Goal: Information Seeking & Learning: Learn about a topic

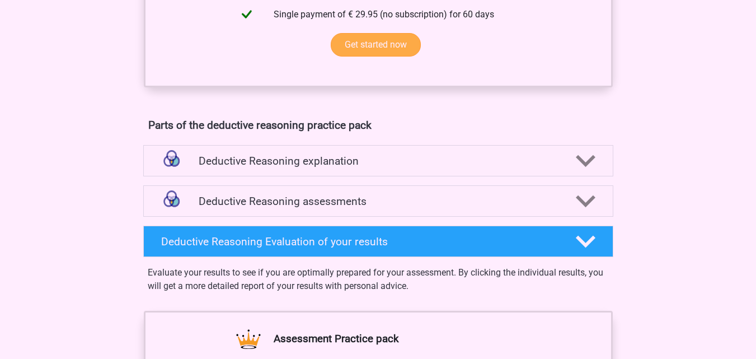
scroll to position [636, 0]
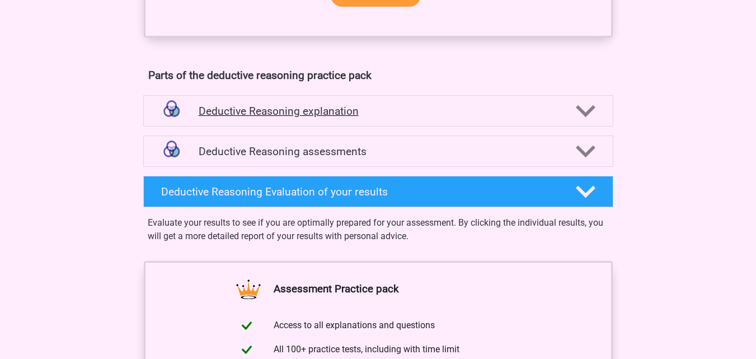
click at [377, 118] on div "Deductive Reasoning explanation" at bounding box center [378, 110] width 470 height 31
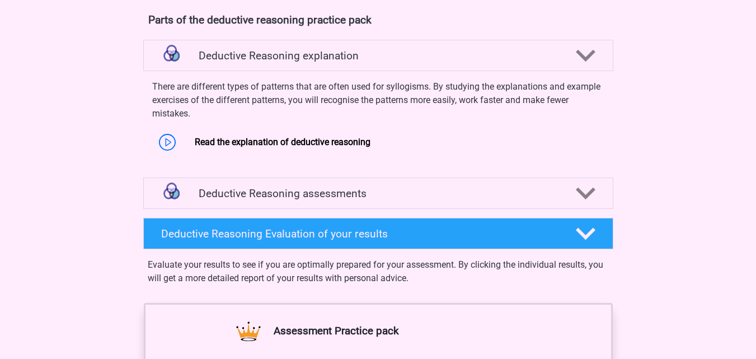
scroll to position [692, 0]
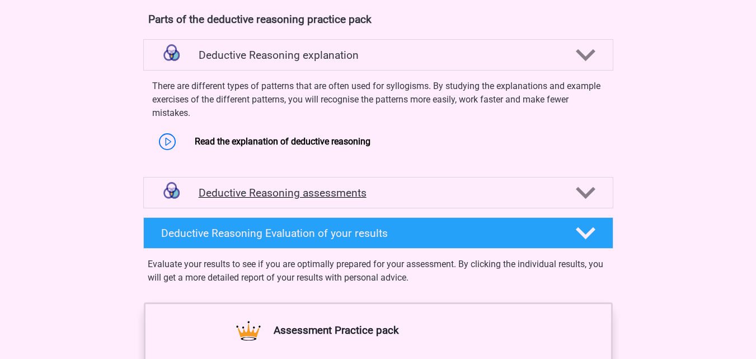
click at [271, 199] on h4 "Deductive Reasoning assessments" at bounding box center [378, 192] width 359 height 13
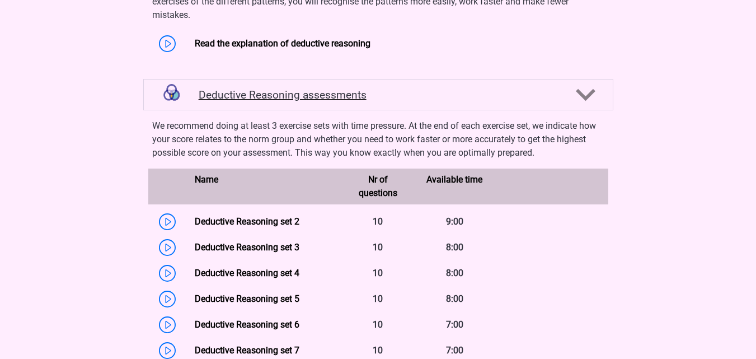
scroll to position [860, 0]
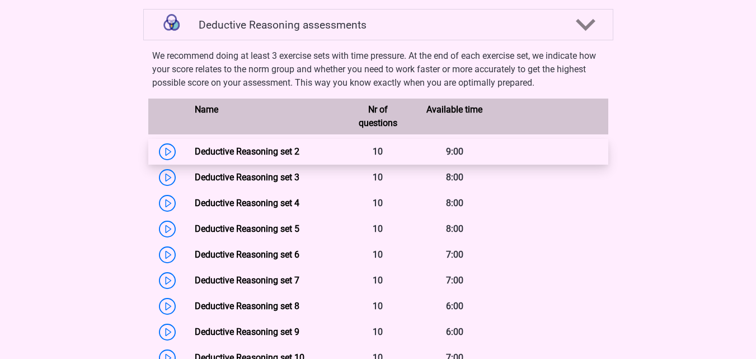
click at [195, 157] on link "Deductive Reasoning set 2" at bounding box center [247, 151] width 105 height 11
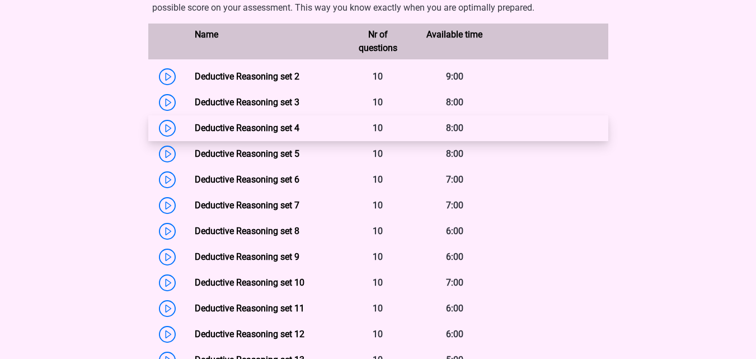
scroll to position [972, 0]
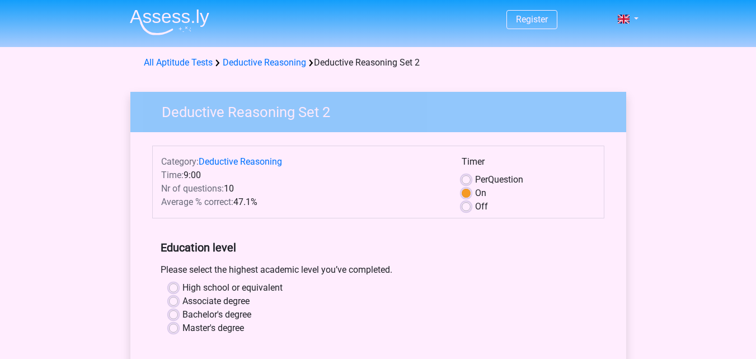
scroll to position [56, 0]
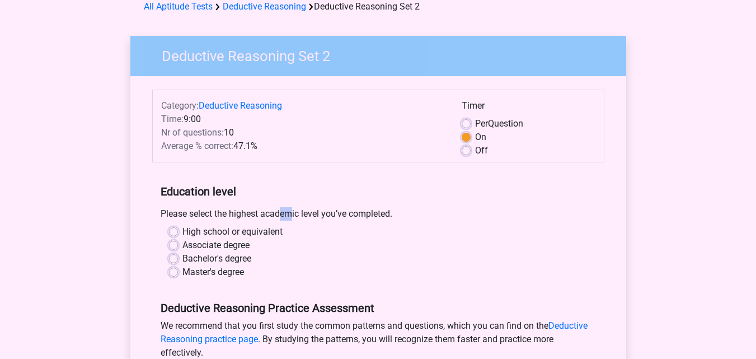
drag, startPoint x: 231, startPoint y: 209, endPoint x: 249, endPoint y: 209, distance: 17.9
click at [233, 209] on div "Please select the highest academic level you’ve completed." at bounding box center [378, 216] width 452 height 18
drag, startPoint x: 293, startPoint y: 208, endPoint x: 306, endPoint y: 208, distance: 12.9
click at [306, 208] on div "Please select the highest academic level you’ve completed." at bounding box center [378, 216] width 452 height 18
drag, startPoint x: 343, startPoint y: 208, endPoint x: 357, endPoint y: 208, distance: 14.6
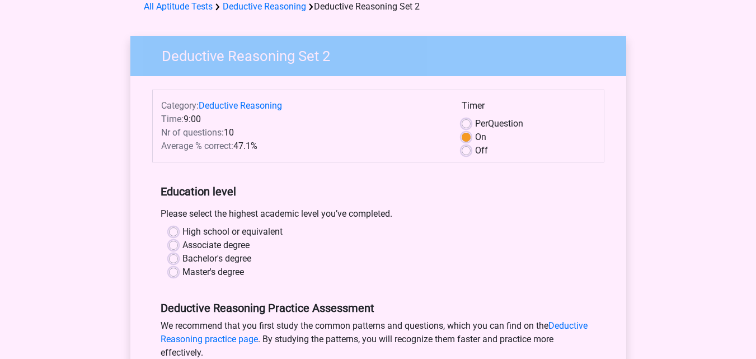
click at [350, 208] on div "Please select the highest academic level you’ve completed." at bounding box center [378, 216] width 452 height 18
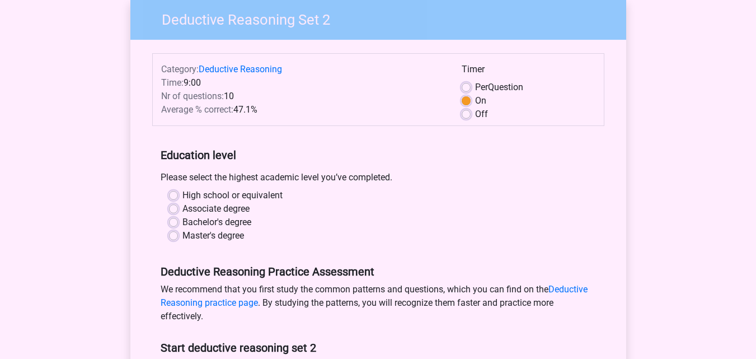
scroll to position [112, 0]
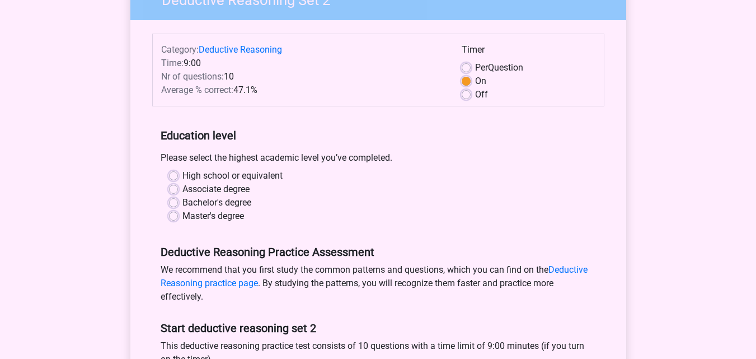
click at [239, 200] on label "Bachelor's degree" at bounding box center [216, 202] width 69 height 13
click at [178, 200] on input "Bachelor's degree" at bounding box center [173, 201] width 9 height 11
radio input "true"
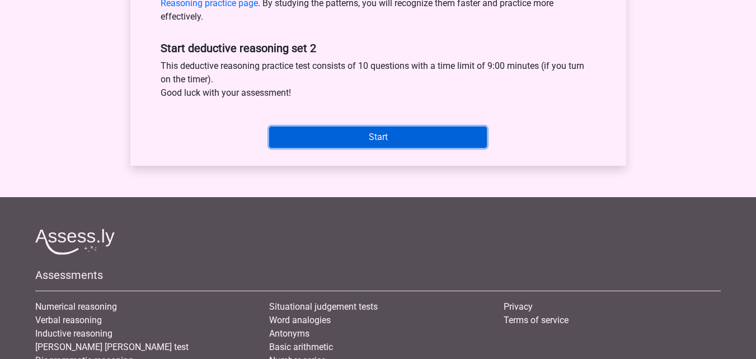
click at [376, 138] on input "Start" at bounding box center [378, 137] width 218 height 21
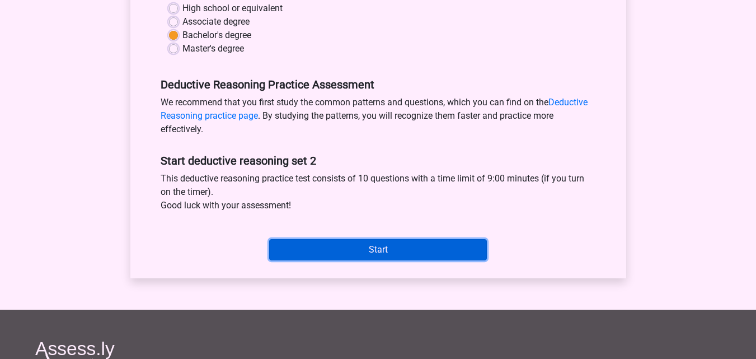
scroll to position [280, 0]
click at [376, 249] on input "Start" at bounding box center [378, 248] width 218 height 21
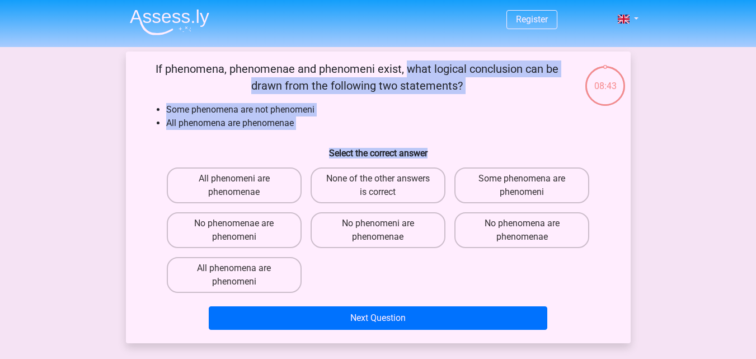
drag, startPoint x: 153, startPoint y: 66, endPoint x: 448, endPoint y: 153, distance: 307.6
click at [448, 153] on div "If phenomena, phenomenae and phenomeni exist, what logical conclusion can be dr…" at bounding box center [378, 197] width 496 height 274
copy div "If phenomena, phenomenae and phenomeni exist, what logical conclusion can be dr…"
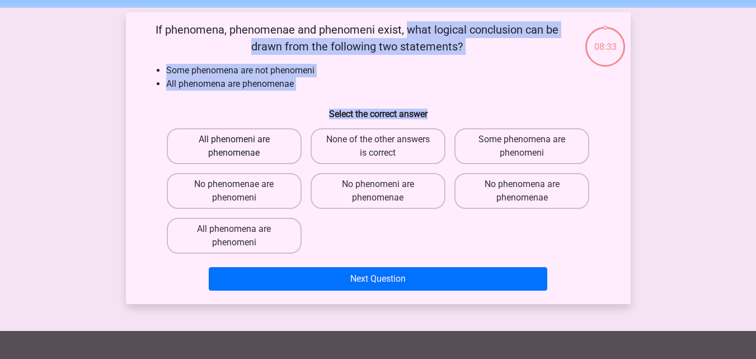
scroll to position [56, 0]
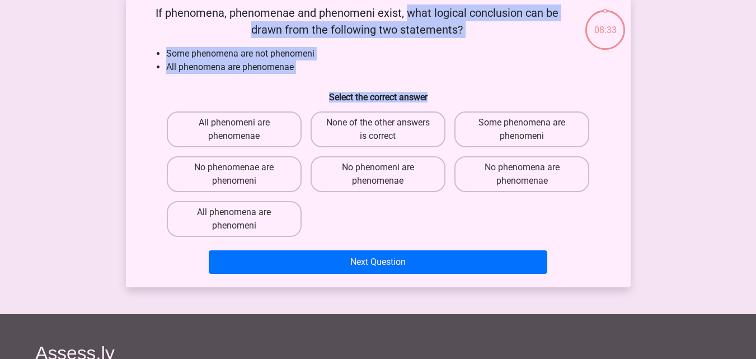
click at [299, 71] on li "All phenomena are phenomenae" at bounding box center [389, 66] width 447 height 13
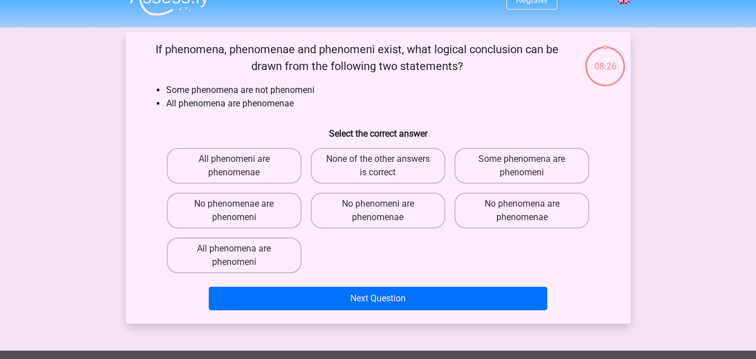
scroll to position [0, 0]
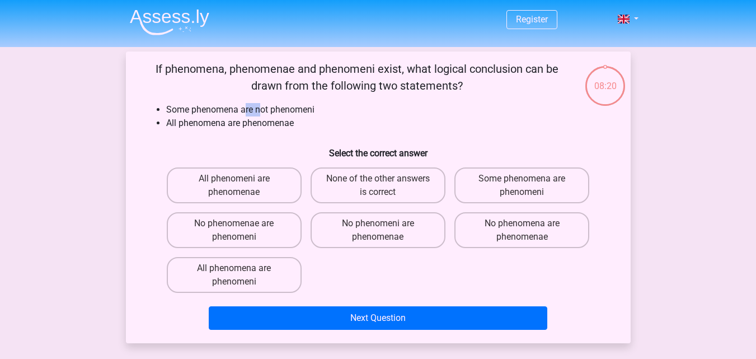
drag, startPoint x: 260, startPoint y: 104, endPoint x: 300, endPoint y: 104, distance: 40.3
click at [266, 104] on li "Some phenomena are not phenomeni" at bounding box center [389, 109] width 447 height 13
click at [311, 105] on li "Some phenomena are not phenomeni" at bounding box center [389, 109] width 447 height 13
drag, startPoint x: 261, startPoint y: 118, endPoint x: 279, endPoint y: 119, distance: 17.9
click at [265, 119] on li "All phenomena are phenomenae" at bounding box center [389, 122] width 447 height 13
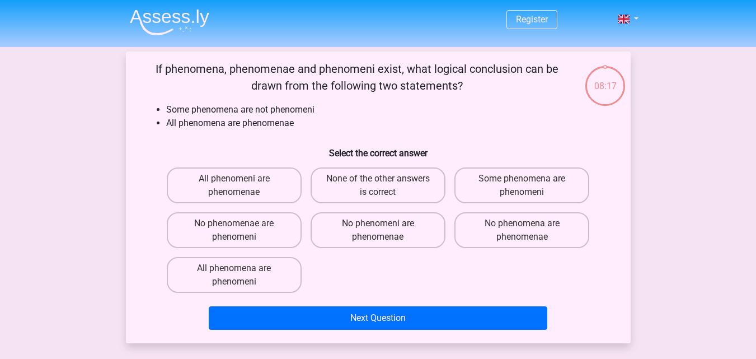
click at [302, 119] on li "All phenomena are phenomenae" at bounding box center [389, 122] width 447 height 13
click at [294, 107] on li "Some phenomena are not phenomeni" at bounding box center [389, 109] width 447 height 13
click at [503, 177] on label "Some phenomena are phenomeni" at bounding box center [522, 185] width 135 height 36
click at [522, 179] on input "Some phenomena are phenomeni" at bounding box center [525, 182] width 7 height 7
radio input "true"
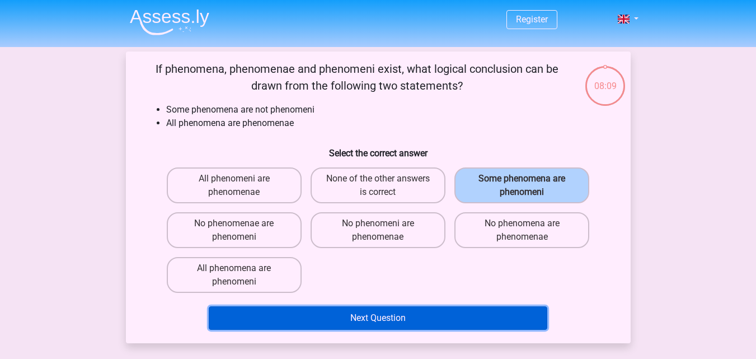
click at [412, 312] on button "Next Question" at bounding box center [378, 318] width 339 height 24
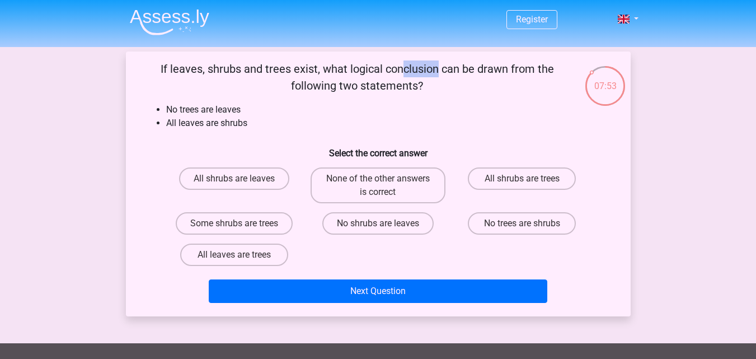
drag, startPoint x: 191, startPoint y: 64, endPoint x: 237, endPoint y: 64, distance: 45.3
click at [225, 64] on p "If leaves, shrubs and trees exist, what logical conclusion can be drawn from th…" at bounding box center [357, 77] width 427 height 34
click at [312, 71] on p "If leaves, shrubs and trees exist, what logical conclusion can be drawn from th…" at bounding box center [357, 77] width 427 height 34
drag, startPoint x: 288, startPoint y: 68, endPoint x: 294, endPoint y: 68, distance: 6.2
click at [293, 68] on p "If leaves, shrubs and trees exist, what logical conclusion can be drawn from th…" at bounding box center [357, 77] width 427 height 34
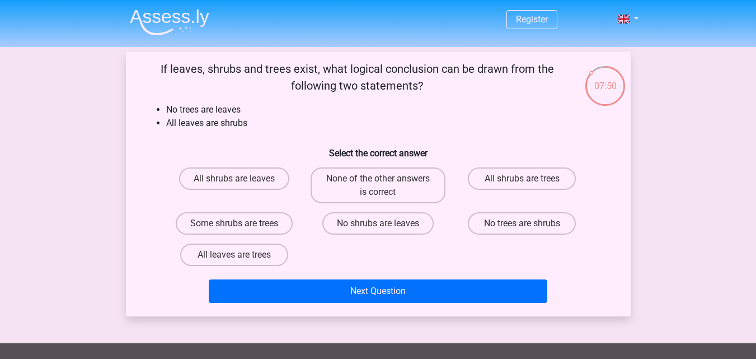
click at [332, 68] on p "If leaves, shrubs and trees exist, what logical conclusion can be drawn from th…" at bounding box center [357, 77] width 427 height 34
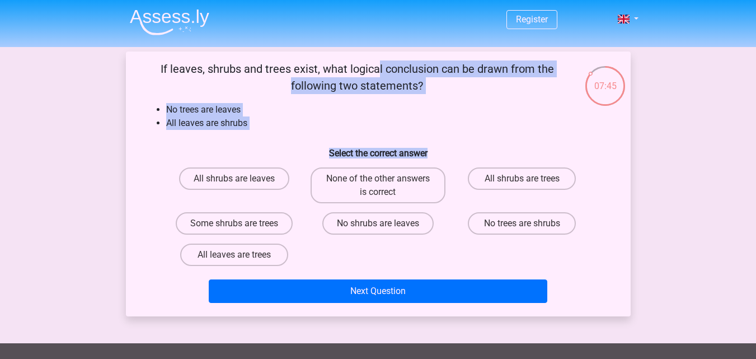
drag, startPoint x: 160, startPoint y: 68, endPoint x: 443, endPoint y: 137, distance: 292.2
click at [443, 137] on div "If leaves, shrubs and trees exist, what logical conclusion can be drawn from th…" at bounding box center [378, 183] width 496 height 247
copy div "If leaves, shrubs and trees exist, what logical conclusion can be drawn from th…"
click at [226, 117] on li "All leaves are shrubs" at bounding box center [389, 122] width 447 height 13
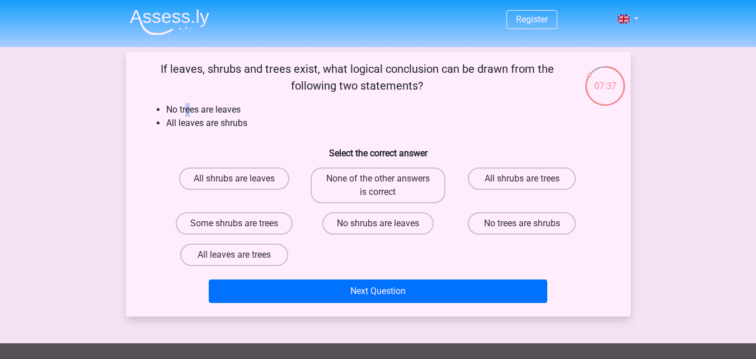
drag, startPoint x: 189, startPoint y: 109, endPoint x: 199, endPoint y: 109, distance: 10.1
click at [196, 109] on li "No trees are leaves" at bounding box center [389, 109] width 447 height 13
click at [251, 106] on li "No trees are leaves" at bounding box center [389, 109] width 447 height 13
click at [226, 111] on li "No trees are leaves" at bounding box center [389, 109] width 447 height 13
click at [203, 111] on li "No trees are leaves" at bounding box center [389, 109] width 447 height 13
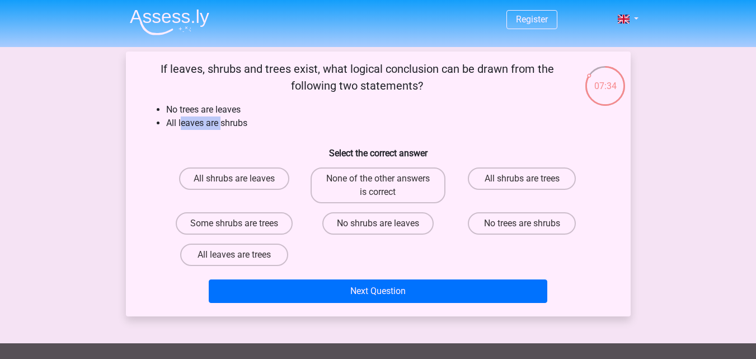
drag, startPoint x: 181, startPoint y: 120, endPoint x: 222, endPoint y: 120, distance: 41.4
click at [222, 120] on li "All leaves are shrubs" at bounding box center [389, 122] width 447 height 13
click at [246, 120] on li "All leaves are shrubs" at bounding box center [389, 122] width 447 height 13
drag, startPoint x: 265, startPoint y: 67, endPoint x: 330, endPoint y: 65, distance: 65.0
click at [330, 65] on p "If leaves, shrubs and trees exist, what logical conclusion can be drawn from th…" at bounding box center [357, 77] width 427 height 34
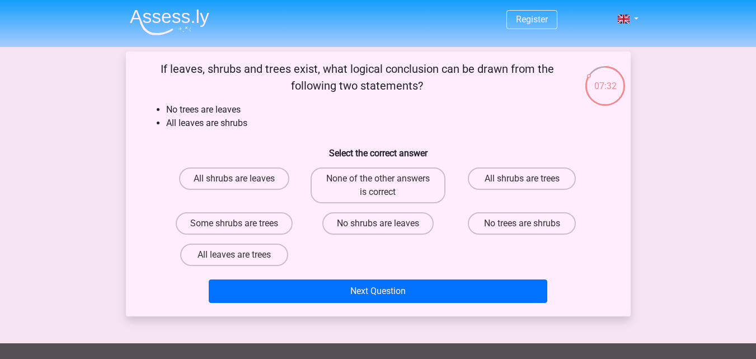
click at [385, 65] on p "If leaves, shrubs and trees exist, what logical conclusion can be drawn from th…" at bounding box center [357, 77] width 427 height 34
drag, startPoint x: 167, startPoint y: 111, endPoint x: 223, endPoint y: 111, distance: 56.5
click at [223, 111] on li "No trees are leaves" at bounding box center [389, 109] width 447 height 13
click at [237, 113] on li "No trees are leaves" at bounding box center [389, 109] width 447 height 13
drag, startPoint x: 167, startPoint y: 113, endPoint x: 194, endPoint y: 112, distance: 26.9
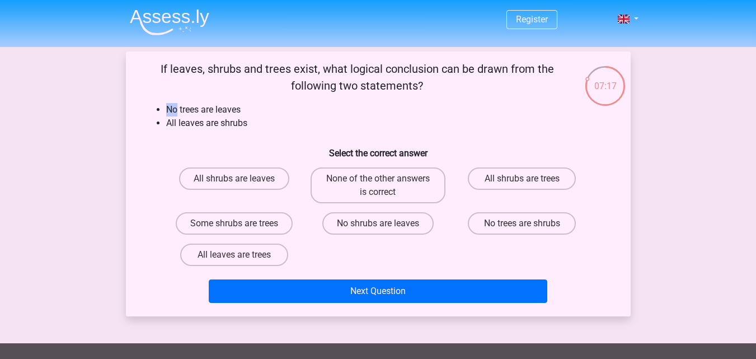
click at [184, 112] on li "No trees are leaves" at bounding box center [389, 109] width 447 height 13
click at [230, 112] on li "No trees are leaves" at bounding box center [389, 109] width 447 height 13
drag, startPoint x: 165, startPoint y: 121, endPoint x: 205, endPoint y: 125, distance: 40.0
click at [205, 125] on ul "No trees are leaves All leaves are shrubs" at bounding box center [378, 116] width 469 height 27
click at [228, 123] on li "All leaves are shrubs" at bounding box center [389, 122] width 447 height 13
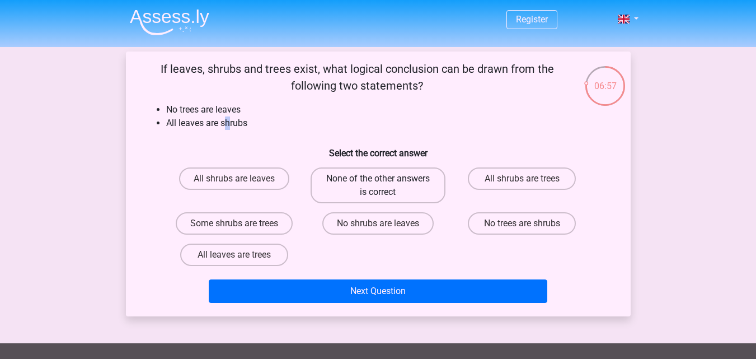
click at [428, 195] on label "None of the other answers is correct" at bounding box center [378, 185] width 135 height 36
click at [385, 186] on input "None of the other answers is correct" at bounding box center [381, 182] width 7 height 7
radio input "true"
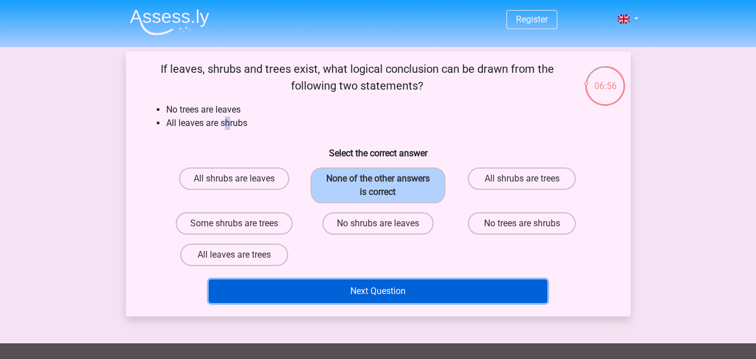
click at [389, 296] on button "Next Question" at bounding box center [378, 291] width 339 height 24
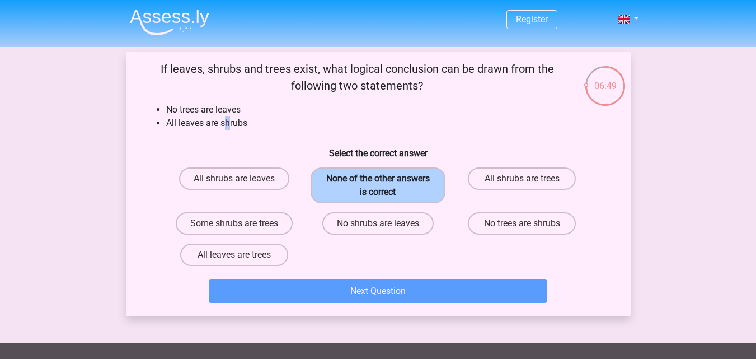
click at [387, 195] on label "None of the other answers is correct" at bounding box center [378, 185] width 135 height 36
click at [385, 186] on input "None of the other answers is correct" at bounding box center [381, 182] width 7 height 7
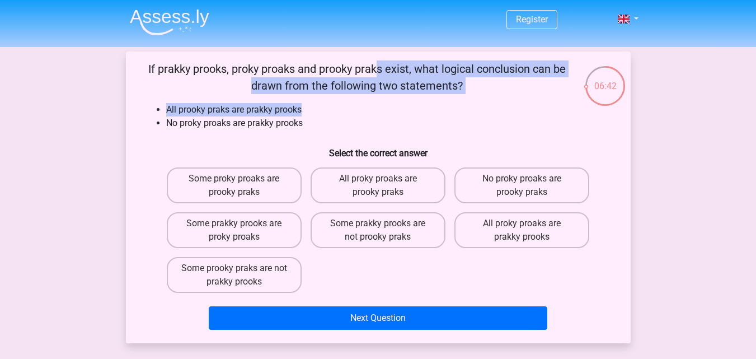
drag, startPoint x: 146, startPoint y: 67, endPoint x: 465, endPoint y: 95, distance: 320.8
click at [465, 95] on div "If prakky prooks, proky proaks and prooky praks exist, what logical conclusion …" at bounding box center [378, 197] width 496 height 274
click at [174, 75] on p "If prakky prooks, proky proaks and prooky praks exist, what logical conclusion …" at bounding box center [357, 77] width 427 height 34
drag, startPoint x: 146, startPoint y: 68, endPoint x: 322, endPoint y: 123, distance: 184.8
click at [323, 123] on div "If prakky prooks, proky proaks and prooky praks exist, what logical conclusion …" at bounding box center [378, 197] width 496 height 274
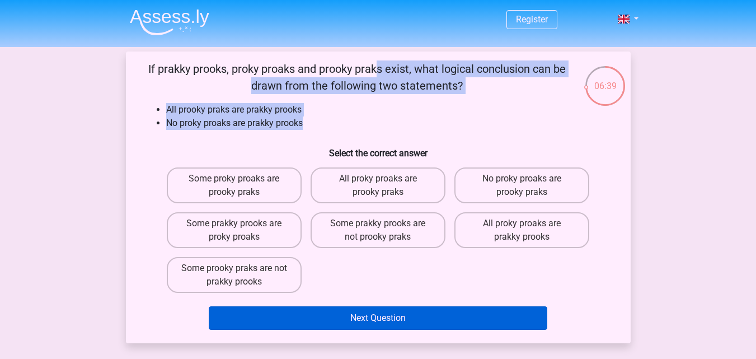
copy div "If prakky prooks, proky proaks and prooky praks exist, what logical conclusion …"
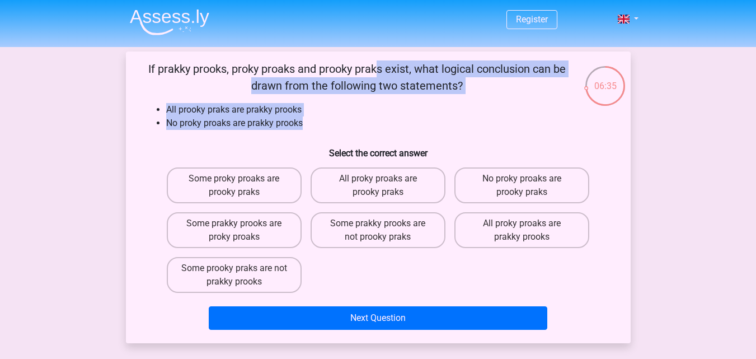
click at [282, 77] on p "If prakky prooks, proky proaks and prooky praks exist, what logical conclusion …" at bounding box center [357, 77] width 427 height 34
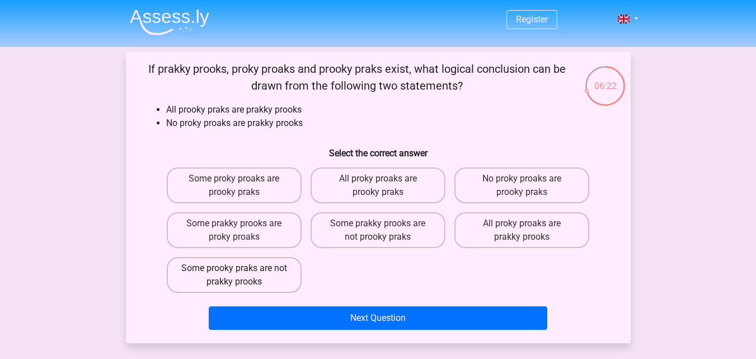
click at [266, 279] on label "Some prooky praks are not prakky prooks" at bounding box center [234, 275] width 135 height 36
click at [241, 275] on input "Some prooky praks are not prakky prooks" at bounding box center [237, 271] width 7 height 7
radio input "true"
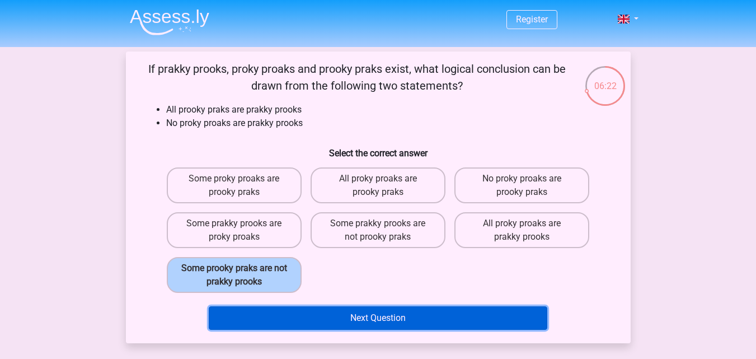
click at [348, 320] on button "Next Question" at bounding box center [378, 318] width 339 height 24
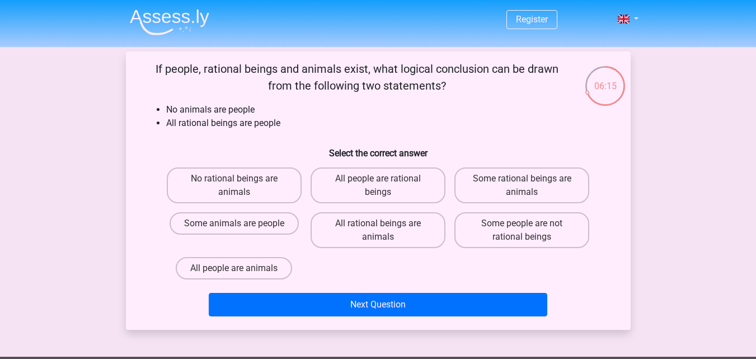
drag, startPoint x: 154, startPoint y: 66, endPoint x: 484, endPoint y: 81, distance: 330.0
click at [484, 81] on p "If people, rational beings and animals exist, what logical conclusion can be dr…" at bounding box center [357, 77] width 427 height 34
click at [115, 79] on div "06:14 Question 4 of 10 Question category: deductive reasoning set 2 If people, …" at bounding box center [379, 190] width 532 height 278
click at [154, 67] on p "If people, rational beings and animals exist, what logical conclusion can be dr…" at bounding box center [357, 77] width 427 height 34
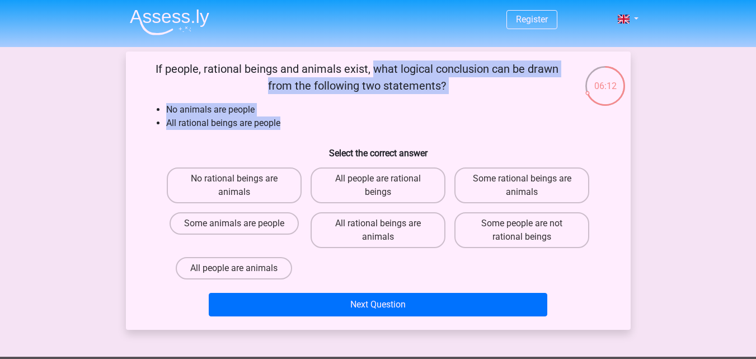
drag, startPoint x: 148, startPoint y: 67, endPoint x: 359, endPoint y: 128, distance: 219.1
click at [359, 128] on div "If people, rational beings and animals exist, what logical conclusion can be dr…" at bounding box center [378, 190] width 496 height 260
copy div "If people, rational beings and animals exist, what logical conclusion can be dr…"
click at [283, 62] on p "If people, rational beings and animals exist, what logical conclusion can be dr…" at bounding box center [357, 77] width 427 height 34
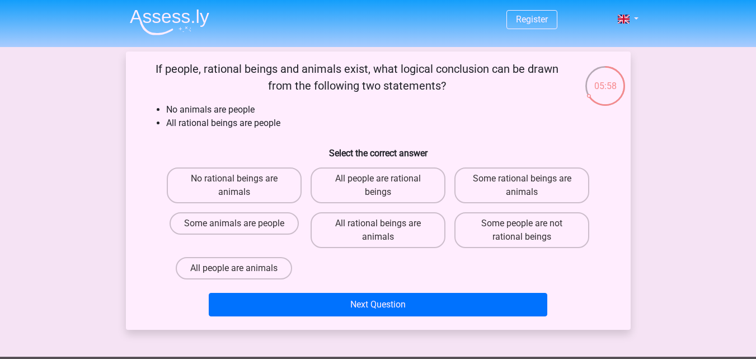
click at [204, 111] on li "No animals are people" at bounding box center [389, 109] width 447 height 13
drag, startPoint x: 200, startPoint y: 121, endPoint x: 221, endPoint y: 122, distance: 20.7
click at [213, 122] on li "All rational beings are people" at bounding box center [389, 122] width 447 height 13
click at [256, 125] on li "All rational beings are people" at bounding box center [389, 122] width 447 height 13
click at [411, 184] on label "All people are rational beings" at bounding box center [378, 185] width 135 height 36
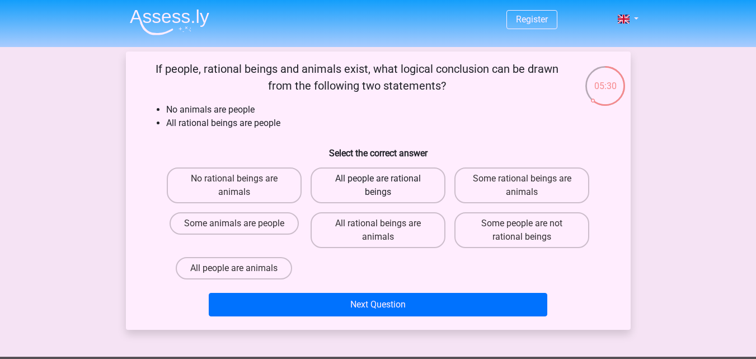
click at [385, 184] on input "All people are rational beings" at bounding box center [381, 182] width 7 height 7
radio input "true"
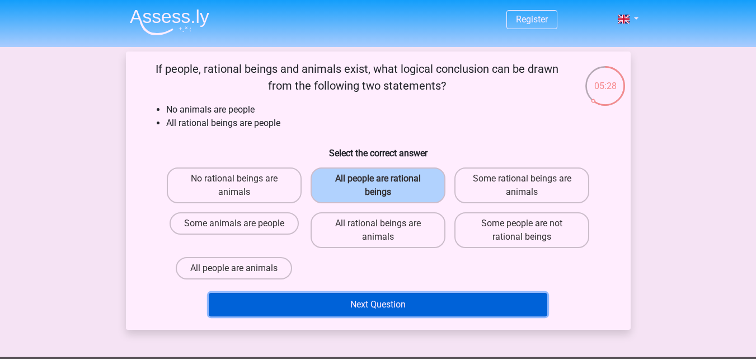
click at [421, 306] on button "Next Question" at bounding box center [378, 305] width 339 height 24
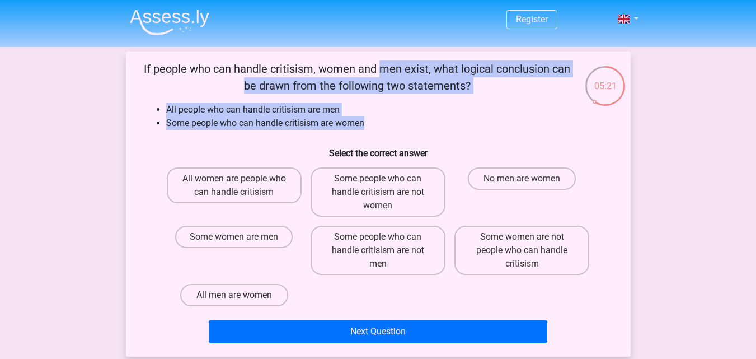
drag, startPoint x: 143, startPoint y: 69, endPoint x: 485, endPoint y: 128, distance: 347.5
click at [485, 128] on div "If people who can handle critisism, women and men exist, what logical conclusio…" at bounding box center [378, 203] width 496 height 287
copy div "If people who can handle critisism, women and men exist, what logical conclusio…"
click at [247, 107] on li "All people who can handle critisism are men" at bounding box center [389, 109] width 447 height 13
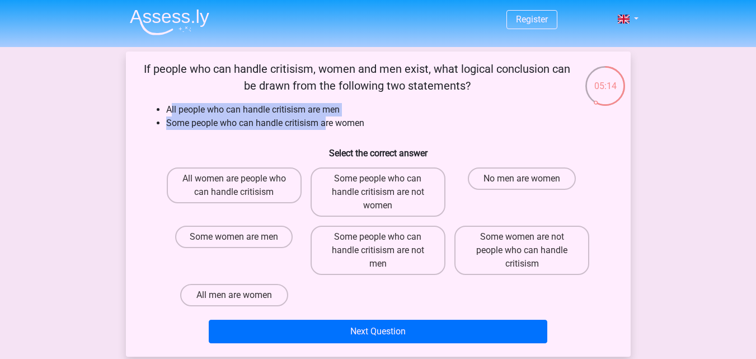
drag, startPoint x: 172, startPoint y: 110, endPoint x: 329, endPoint y: 118, distance: 157.5
click at [327, 118] on ul "All people who can handle critisism are men Some people who can handle critisis…" at bounding box center [378, 116] width 469 height 27
click at [354, 113] on li "All people who can handle critisism are men" at bounding box center [389, 109] width 447 height 13
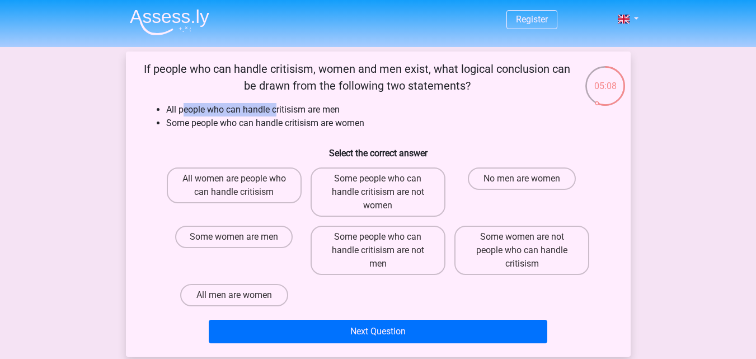
drag, startPoint x: 185, startPoint y: 103, endPoint x: 302, endPoint y: 119, distance: 118.7
click at [282, 112] on li "All people who can handle critisism are men" at bounding box center [389, 109] width 447 height 13
click at [308, 115] on li "All people who can handle critisism are men" at bounding box center [389, 109] width 447 height 13
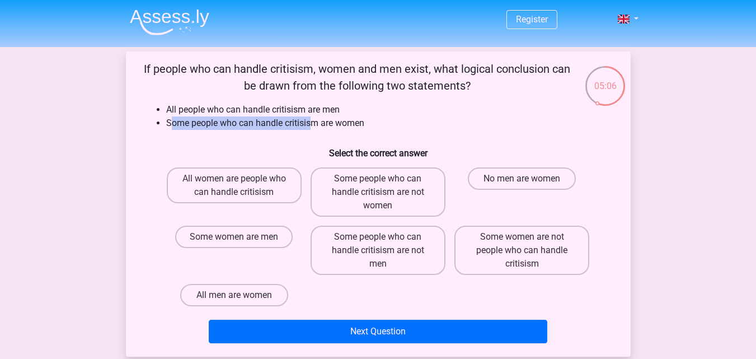
drag, startPoint x: 174, startPoint y: 120, endPoint x: 326, endPoint y: 121, distance: 152.3
click at [322, 121] on li "Some people who can handle critisism are women" at bounding box center [389, 122] width 447 height 13
click at [364, 128] on li "Some people who can handle critisism are women" at bounding box center [389, 122] width 447 height 13
drag, startPoint x: 163, startPoint y: 107, endPoint x: 258, endPoint y: 110, distance: 94.6
click at [242, 108] on ul "All people who can handle critisism are men Some people who can handle critisis…" at bounding box center [378, 116] width 469 height 27
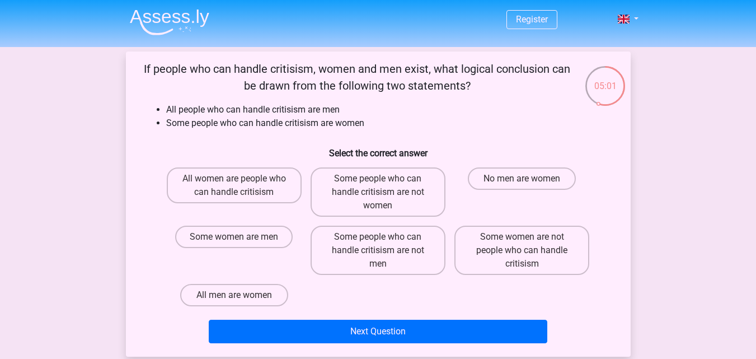
click at [265, 111] on li "All people who can handle critisism are men" at bounding box center [389, 109] width 447 height 13
drag, startPoint x: 182, startPoint y: 112, endPoint x: 283, endPoint y: 111, distance: 100.8
click at [260, 111] on li "All people who can handle critisism are men" at bounding box center [389, 109] width 447 height 13
click at [337, 111] on li "All people who can handle critisism are men" at bounding box center [389, 109] width 447 height 13
drag, startPoint x: 337, startPoint y: 111, endPoint x: 310, endPoint y: 105, distance: 27.4
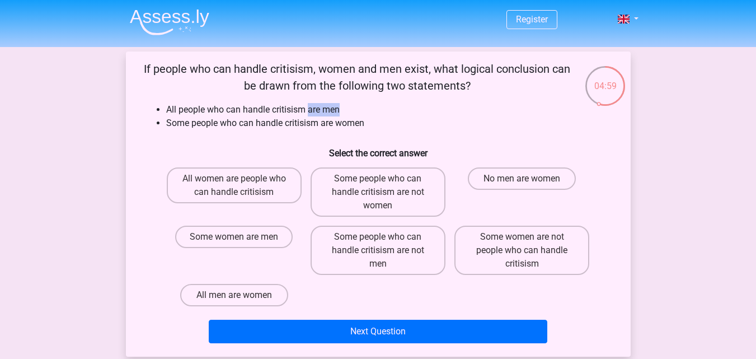
click at [315, 107] on li "All people who can handle critisism are men" at bounding box center [389, 109] width 447 height 13
click at [205, 107] on li "All people who can handle critisism are men" at bounding box center [389, 109] width 447 height 13
click at [190, 109] on li "All people who can handle critisism are men" at bounding box center [389, 109] width 447 height 13
drag, startPoint x: 240, startPoint y: 109, endPoint x: 300, endPoint y: 109, distance: 60.5
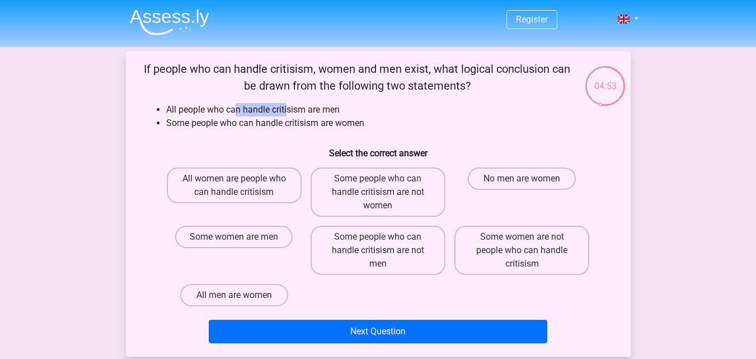
click at [295, 109] on li "All people who can handle critisism are men" at bounding box center [389, 109] width 447 height 13
click at [305, 109] on li "All people who can handle critisism are men" at bounding box center [389, 109] width 447 height 13
click at [326, 109] on li "All people who can handle critisism are men" at bounding box center [389, 109] width 447 height 13
drag, startPoint x: 182, startPoint y: 124, endPoint x: 193, endPoint y: 123, distance: 11.2
click at [190, 123] on li "Some people who can handle critisism are women" at bounding box center [389, 122] width 447 height 13
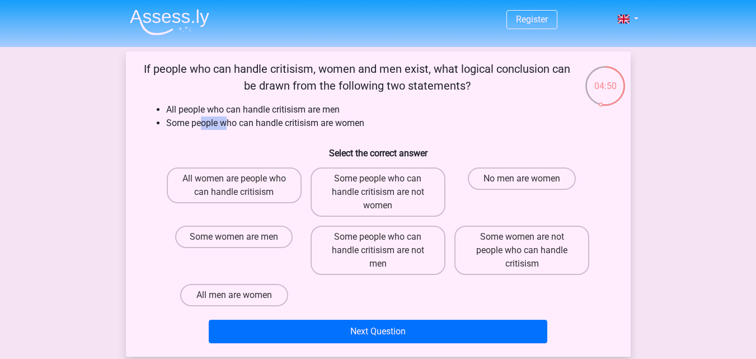
drag, startPoint x: 203, startPoint y: 123, endPoint x: 250, endPoint y: 123, distance: 47.0
click at [228, 123] on li "Some people who can handle critisism are women" at bounding box center [389, 122] width 447 height 13
drag, startPoint x: 257, startPoint y: 123, endPoint x: 274, endPoint y: 123, distance: 16.8
click at [259, 123] on li "Some people who can handle critisism are women" at bounding box center [389, 122] width 447 height 13
drag, startPoint x: 274, startPoint y: 123, endPoint x: 310, endPoint y: 123, distance: 35.8
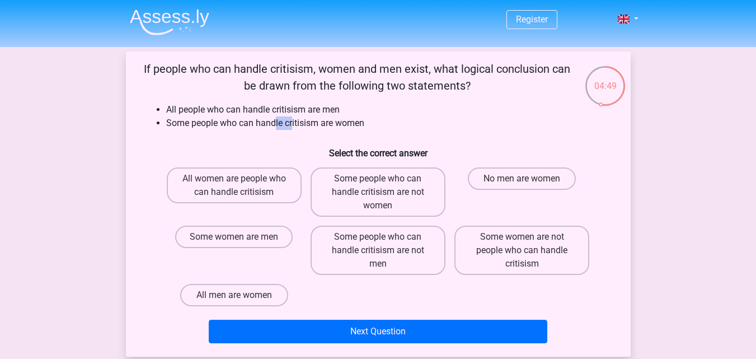
click at [305, 123] on li "Some people who can handle critisism are women" at bounding box center [389, 122] width 447 height 13
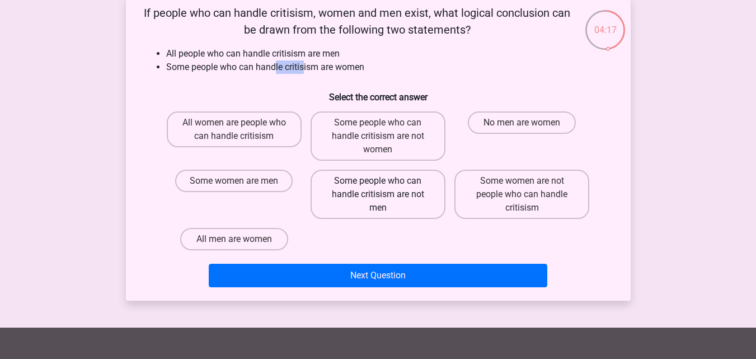
click at [407, 196] on label "Some people who can handle critisism are not men" at bounding box center [378, 194] width 135 height 49
click at [385, 188] on input "Some people who can handle critisism are not men" at bounding box center [381, 184] width 7 height 7
radio input "true"
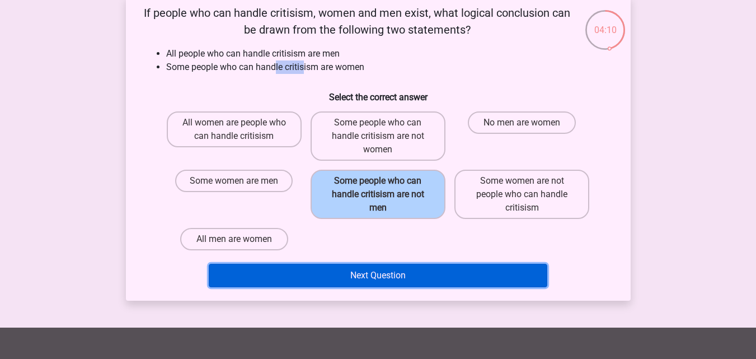
click at [401, 275] on button "Next Question" at bounding box center [378, 276] width 339 height 24
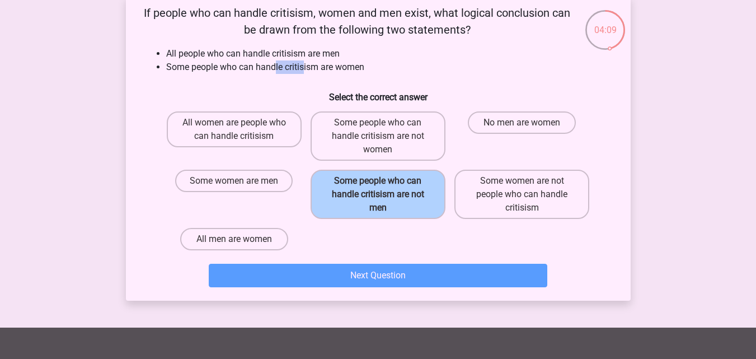
scroll to position [51, 0]
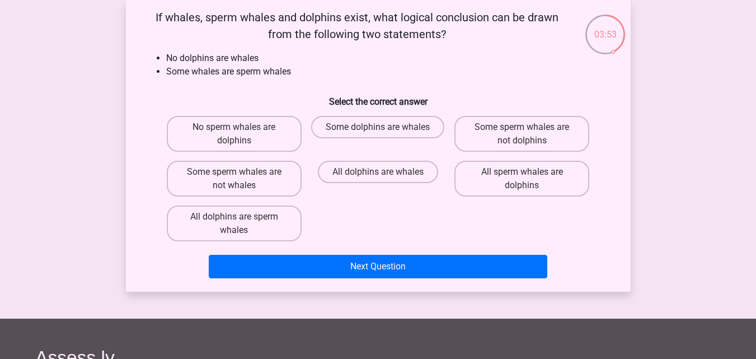
click at [378, 130] on input "Some dolphins are whales" at bounding box center [381, 130] width 7 height 7
radio input "true"
click at [371, 249] on div "Next Question" at bounding box center [378, 264] width 469 height 37
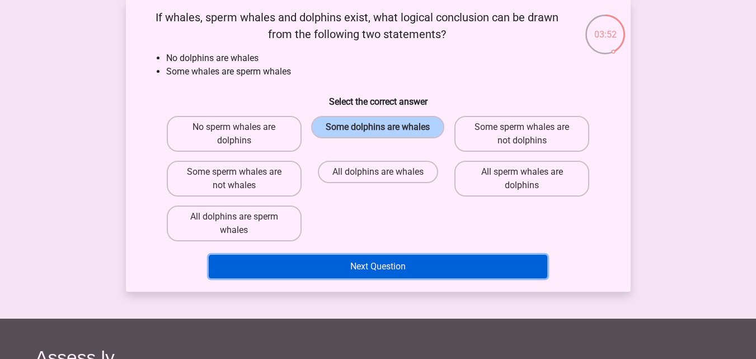
click at [369, 262] on button "Next Question" at bounding box center [378, 267] width 339 height 24
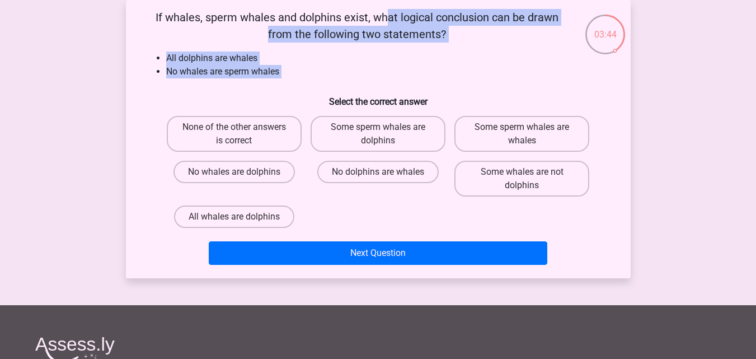
drag, startPoint x: 153, startPoint y: 17, endPoint x: 297, endPoint y: 82, distance: 157.6
click at [297, 82] on div "If whales, sperm whales and dolphins exist, what logical conclusion can be draw…" at bounding box center [378, 139] width 496 height 260
copy div "If whales, sperm whales and dolphins exist, what logical conclusion can be draw…"
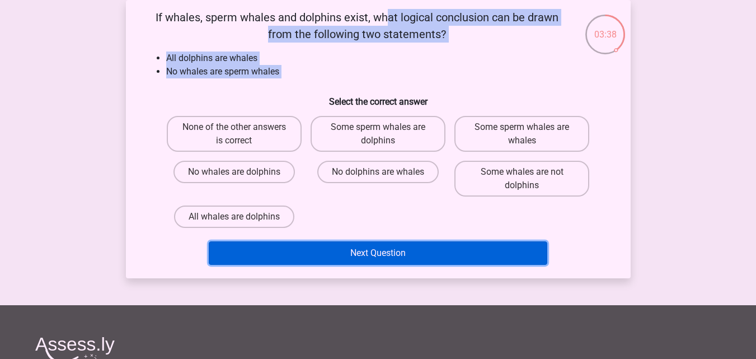
click at [382, 252] on button "Next Question" at bounding box center [378, 253] width 339 height 24
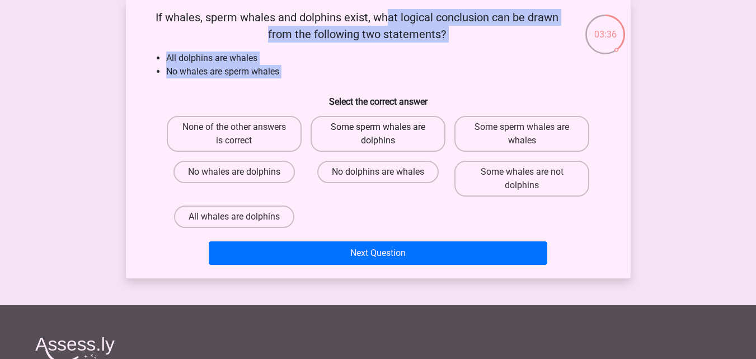
click at [340, 134] on label "Some sperm whales are dolphins" at bounding box center [378, 134] width 135 height 36
click at [378, 134] on input "Some sperm whales are dolphins" at bounding box center [381, 130] width 7 height 7
radio input "true"
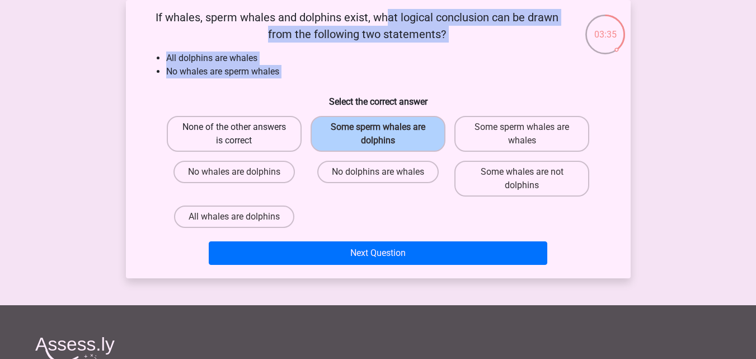
click at [293, 134] on label "None of the other answers is correct" at bounding box center [234, 134] width 135 height 36
click at [241, 134] on input "None of the other answers is correct" at bounding box center [237, 130] width 7 height 7
radio input "true"
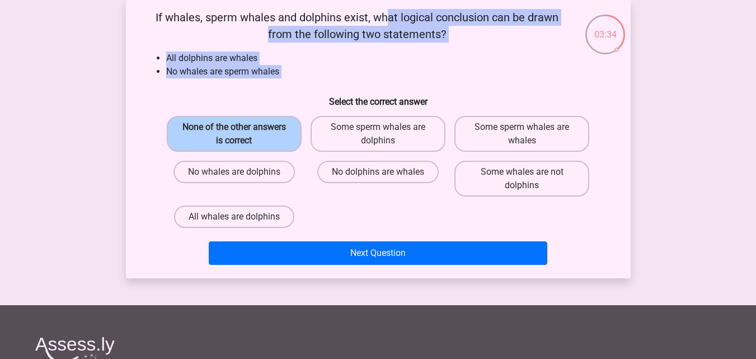
click at [214, 61] on li "All dolphins are whales" at bounding box center [389, 57] width 447 height 13
click at [369, 168] on label "No dolphins are whales" at bounding box center [377, 172] width 121 height 22
click at [378, 172] on input "No dolphins are whales" at bounding box center [381, 175] width 7 height 7
radio input "true"
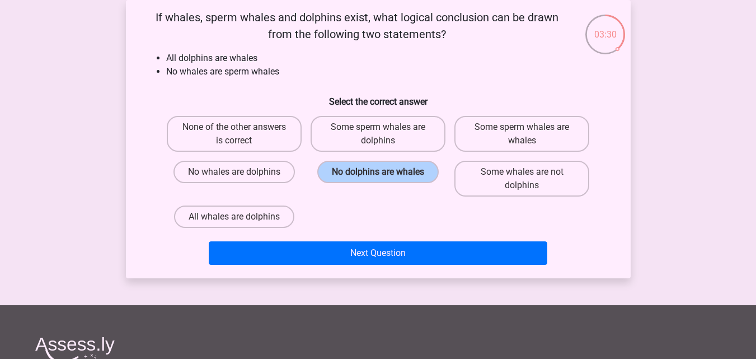
click at [556, 106] on h6 "Select the correct answer" at bounding box center [378, 97] width 469 height 20
click at [512, 176] on label "Some whales are not dolphins" at bounding box center [522, 179] width 135 height 36
click at [522, 176] on input "Some whales are not dolphins" at bounding box center [525, 175] width 7 height 7
radio input "true"
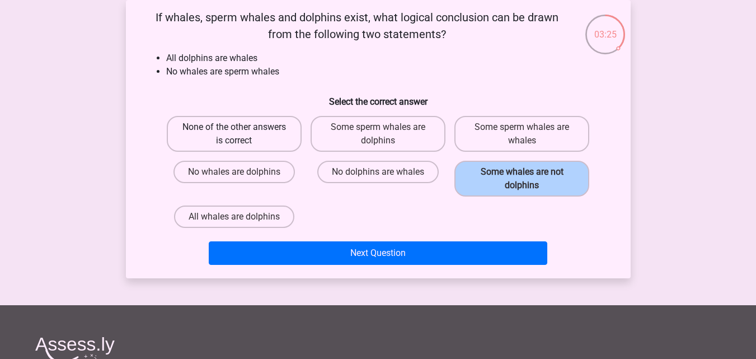
click at [240, 119] on label "None of the other answers is correct" at bounding box center [234, 134] width 135 height 36
click at [240, 127] on input "None of the other answers is correct" at bounding box center [237, 130] width 7 height 7
radio input "true"
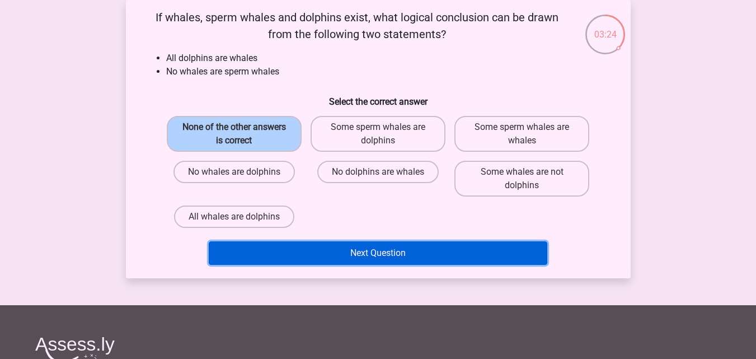
click at [382, 250] on button "Next Question" at bounding box center [378, 253] width 339 height 24
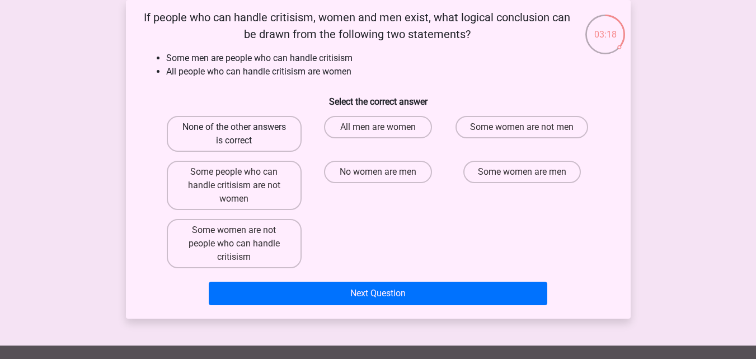
click at [265, 140] on label "None of the other answers is correct" at bounding box center [234, 134] width 135 height 36
click at [241, 134] on input "None of the other answers is correct" at bounding box center [237, 130] width 7 height 7
radio input "true"
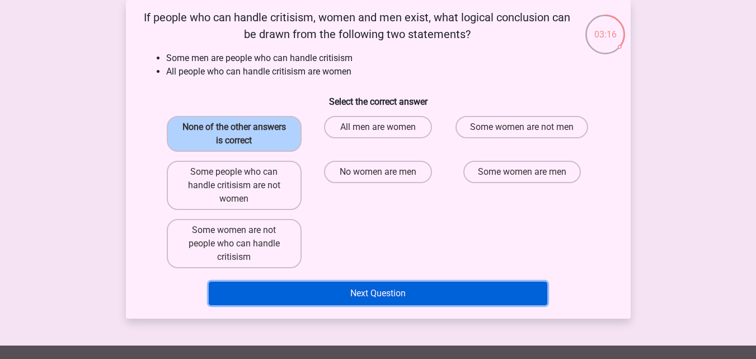
click at [367, 289] on button "Next Question" at bounding box center [378, 294] width 339 height 24
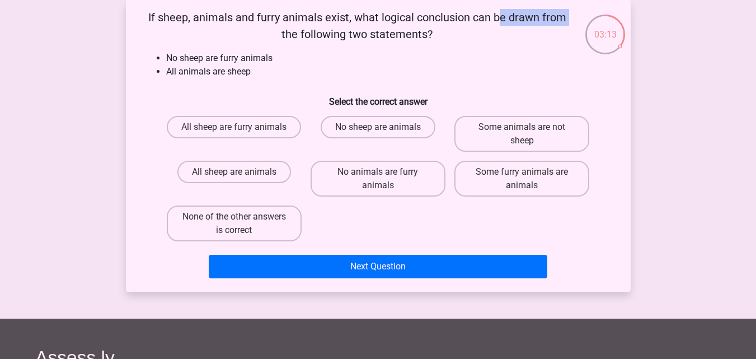
drag, startPoint x: 289, startPoint y: 16, endPoint x: 343, endPoint y: 16, distance: 53.7
click at [343, 16] on p "If sheep, animals and furry animals exist, what logical conclusion can be drawn…" at bounding box center [357, 26] width 427 height 34
click at [399, 16] on p "If sheep, animals and furry animals exist, what logical conclusion can be drawn…" at bounding box center [357, 26] width 427 height 34
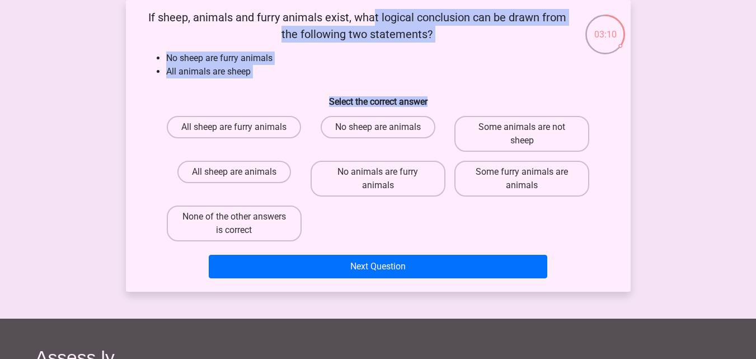
drag, startPoint x: 148, startPoint y: 16, endPoint x: 460, endPoint y: 94, distance: 321.5
click at [462, 95] on div "If sheep, animals and furry animals exist, what logical conclusion can be drawn…" at bounding box center [378, 146] width 496 height 274
copy div "If sheep, animals and furry animals exist, what logical conclusion can be drawn…"
click at [303, 53] on li "No sheep are furry animals" at bounding box center [389, 57] width 447 height 13
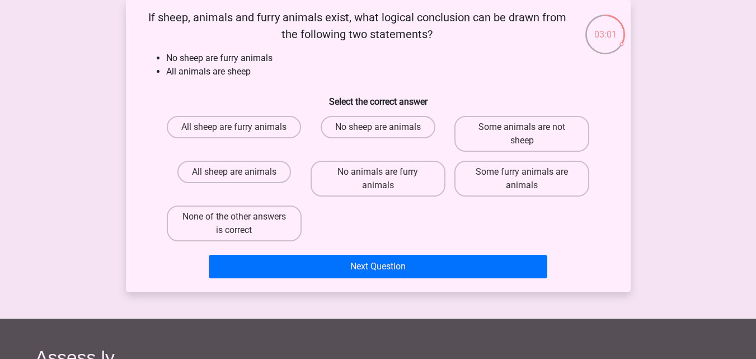
click at [230, 78] on li "All animals are sheep" at bounding box center [389, 71] width 447 height 13
click at [237, 75] on li "All animals are sheep" at bounding box center [389, 71] width 447 height 13
drag, startPoint x: 164, startPoint y: 58, endPoint x: 282, endPoint y: 59, distance: 118.1
click at [282, 59] on ul "No sheep are furry animals All animals are sheep" at bounding box center [378, 64] width 469 height 27
copy li "No sheep are furry animals"
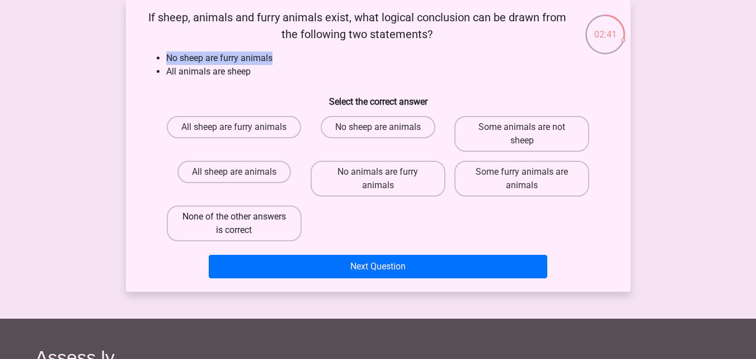
click at [230, 224] on label "None of the other answers is correct" at bounding box center [234, 223] width 135 height 36
click at [234, 224] on input "None of the other answers is correct" at bounding box center [237, 220] width 7 height 7
radio input "true"
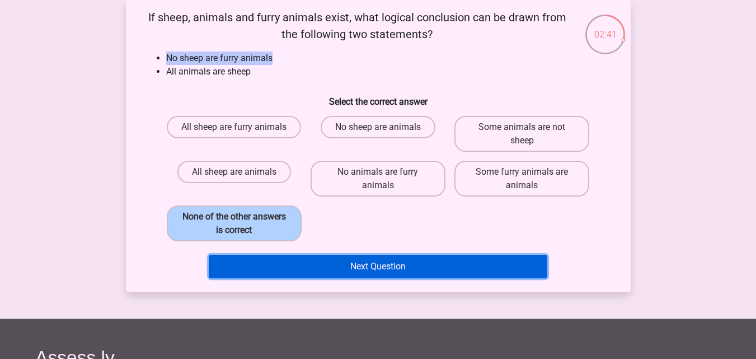
click at [349, 269] on button "Next Question" at bounding box center [378, 267] width 339 height 24
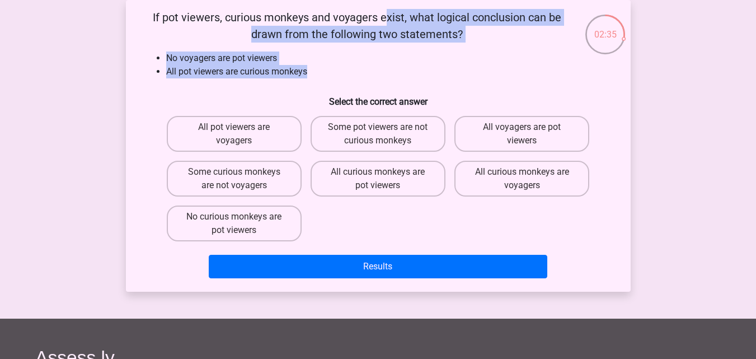
drag, startPoint x: 151, startPoint y: 17, endPoint x: 319, endPoint y: 74, distance: 176.8
click at [319, 74] on div "If pot viewers, curious monkeys and voyagers exist, what logical conclusion can…" at bounding box center [378, 146] width 496 height 274
copy div "If pot viewers, curious monkeys and voyagers exist, what logical conclusion can…"
click at [288, 65] on li "All pot viewers are curious monkeys" at bounding box center [389, 71] width 447 height 13
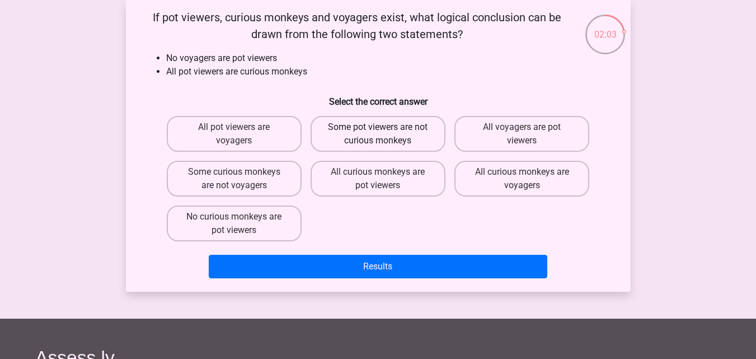
click at [399, 140] on label "Some pot viewers are not curious monkeys" at bounding box center [378, 134] width 135 height 36
click at [385, 134] on input "Some pot viewers are not curious monkeys" at bounding box center [381, 130] width 7 height 7
radio input "true"
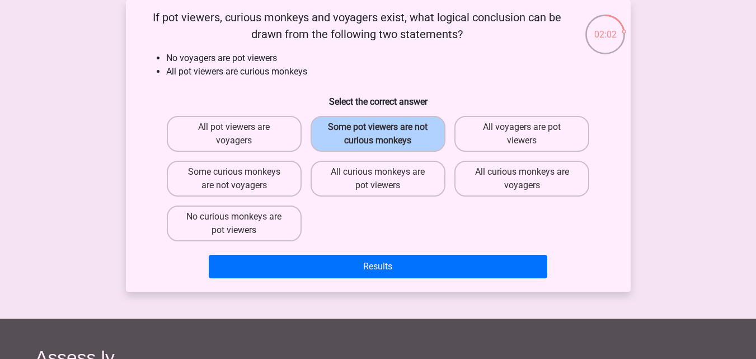
click at [397, 279] on div "Results" at bounding box center [378, 269] width 432 height 28
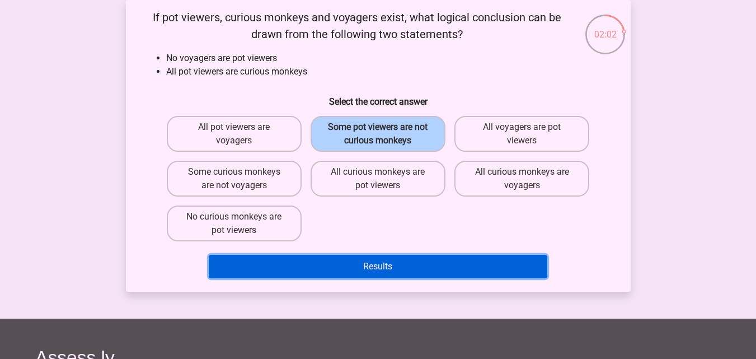
click at [397, 269] on button "Results" at bounding box center [378, 267] width 339 height 24
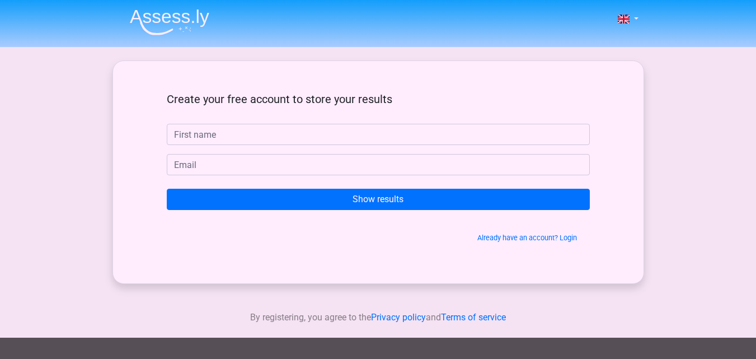
click at [207, 135] on input "text" at bounding box center [378, 134] width 423 height 21
type input "SYEDA HANI FATIMA"
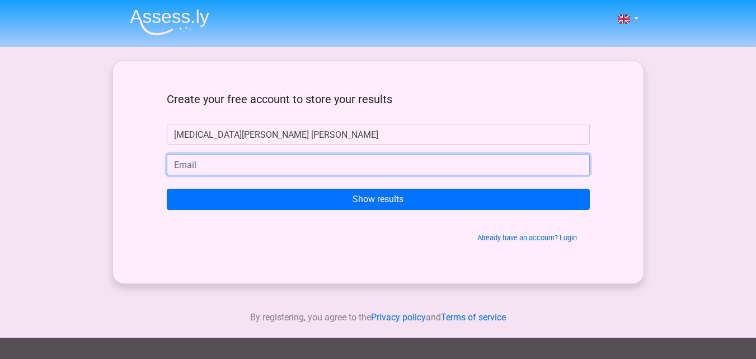
click at [214, 163] on input "email" at bounding box center [378, 164] width 423 height 21
click at [251, 165] on input "syedahanifatima237@gmail.com" at bounding box center [378, 164] width 423 height 21
click at [301, 161] on input "syedahanifatima237@gmail.com" at bounding box center [378, 164] width 423 height 21
drag, startPoint x: 324, startPoint y: 164, endPoint x: 147, endPoint y: 176, distance: 176.7
click at [147, 176] on div "Create your free account to store your results SYEDA HANI FATIMA syedahanifatim…" at bounding box center [378, 172] width 477 height 168
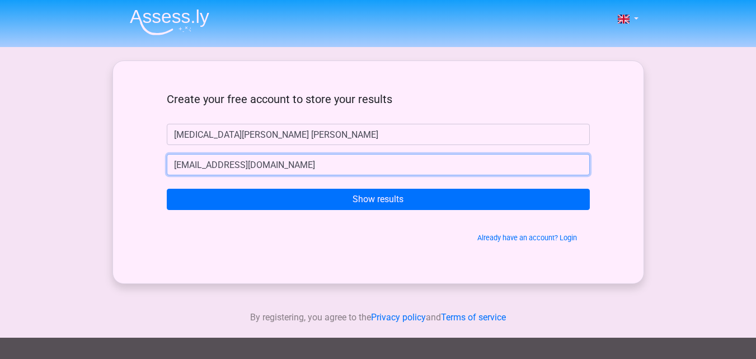
paste input "khuzaim743"
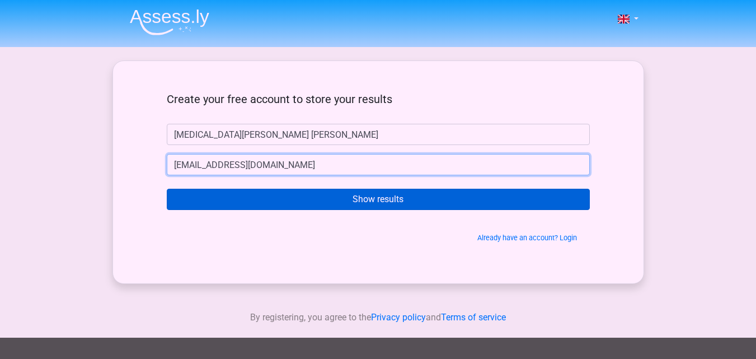
type input "[EMAIL_ADDRESS][DOMAIN_NAME]"
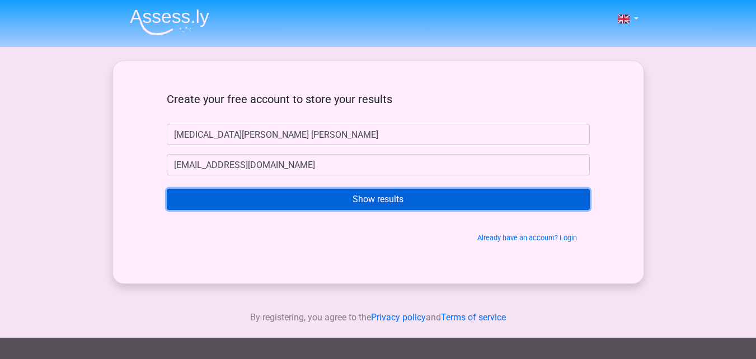
click at [310, 194] on input "Show results" at bounding box center [378, 199] width 423 height 21
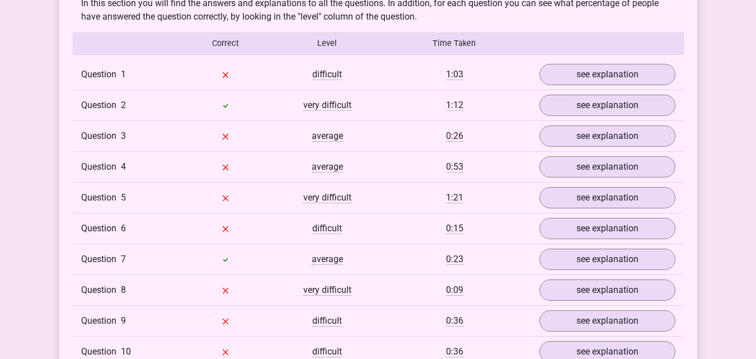
scroll to position [952, 0]
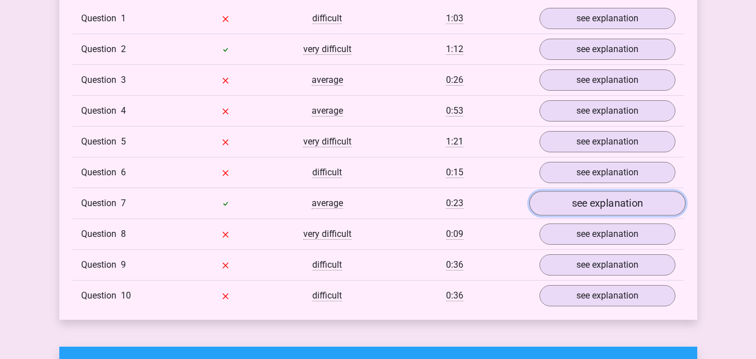
click at [592, 191] on link "see explanation" at bounding box center [607, 203] width 156 height 25
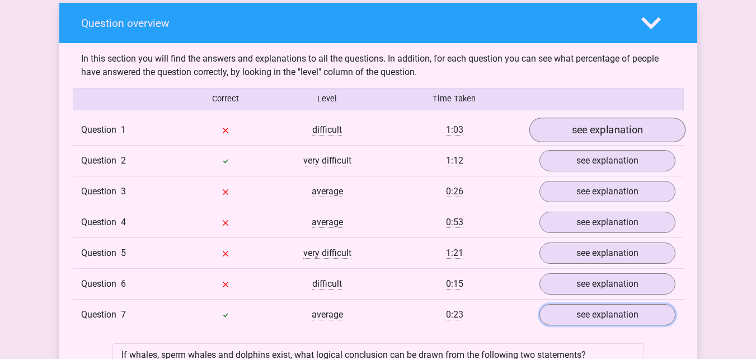
scroll to position [840, 0]
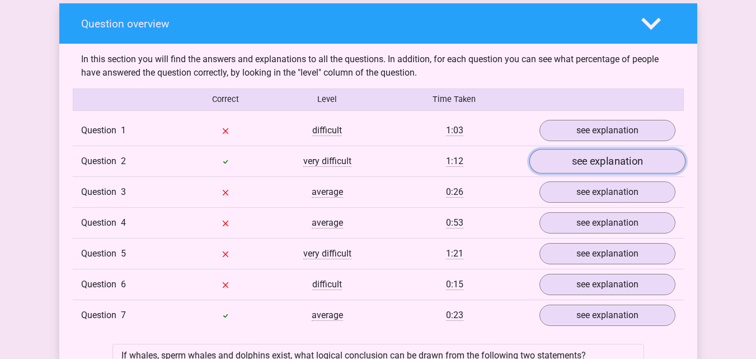
click at [587, 153] on link "see explanation" at bounding box center [607, 161] width 156 height 25
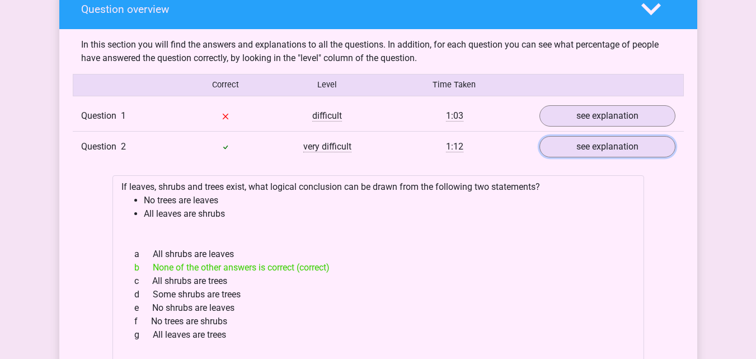
scroll to position [896, 0]
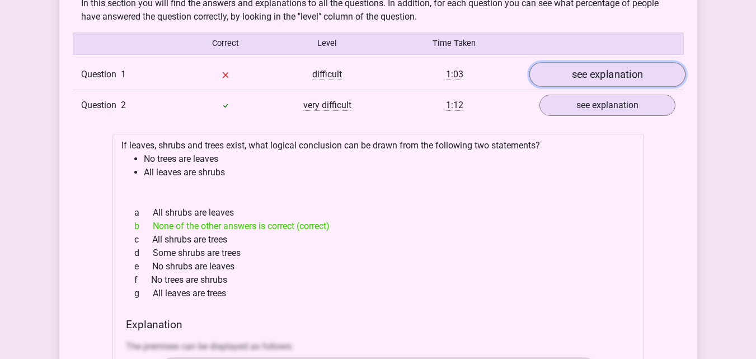
click at [603, 62] on link "see explanation" at bounding box center [607, 74] width 156 height 25
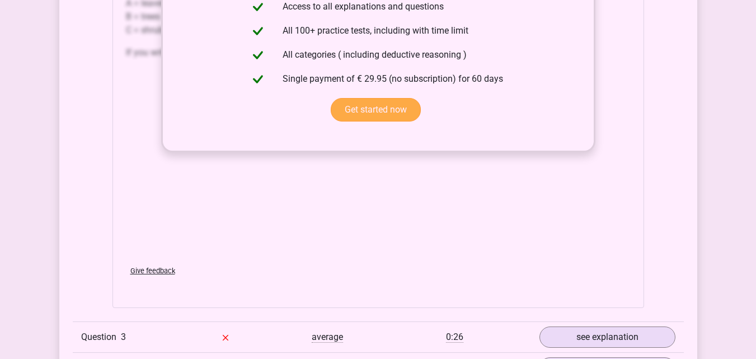
scroll to position [2127, 0]
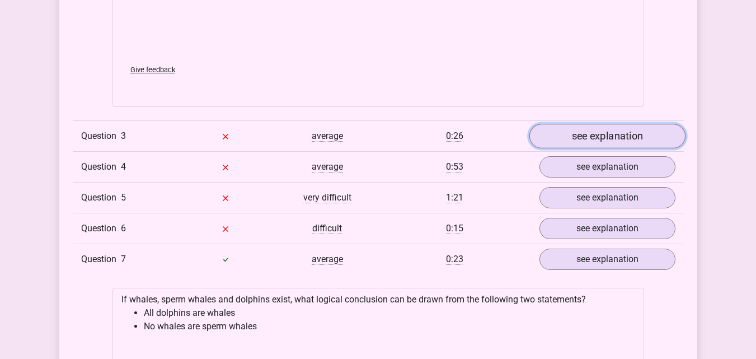
click at [624, 124] on link "see explanation" at bounding box center [607, 136] width 156 height 25
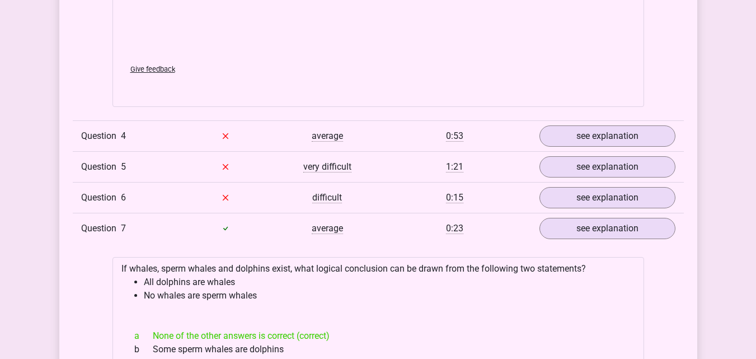
scroll to position [2855, 0]
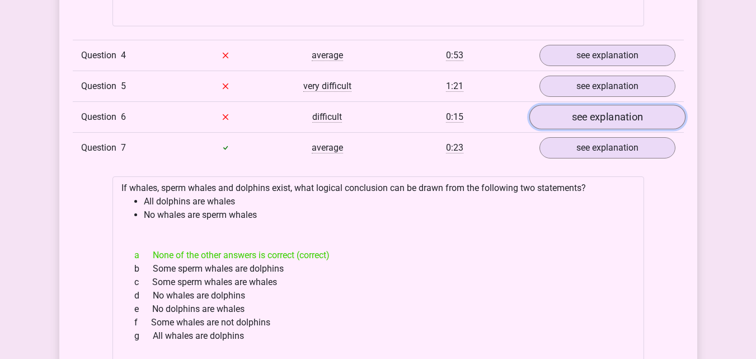
click at [606, 105] on link "see explanation" at bounding box center [607, 117] width 156 height 25
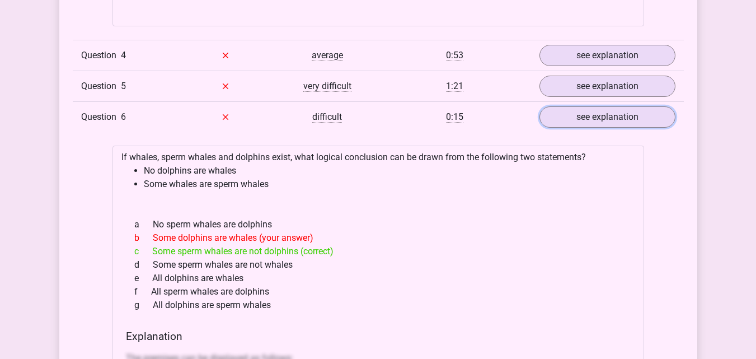
scroll to position [2799, 0]
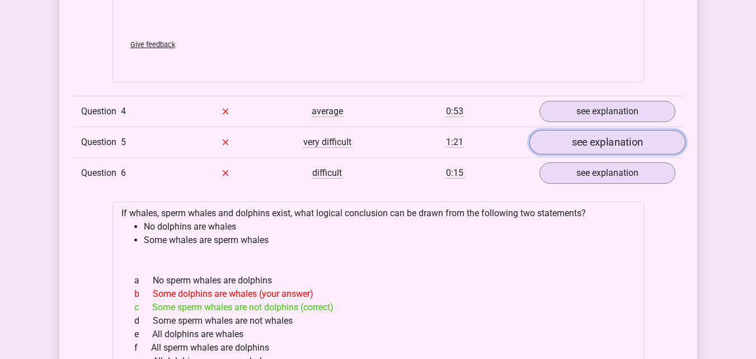
click at [598, 130] on link "see explanation" at bounding box center [607, 142] width 156 height 25
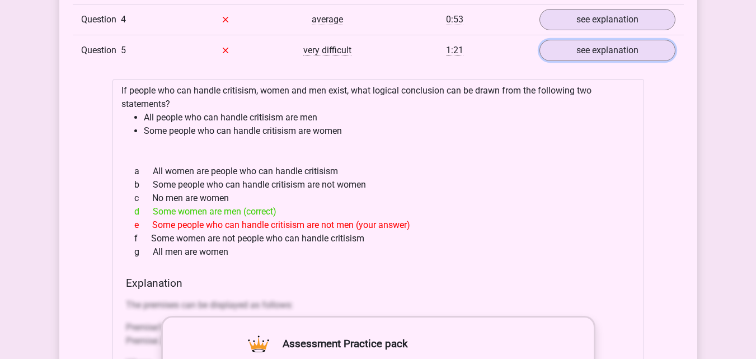
scroll to position [2911, 0]
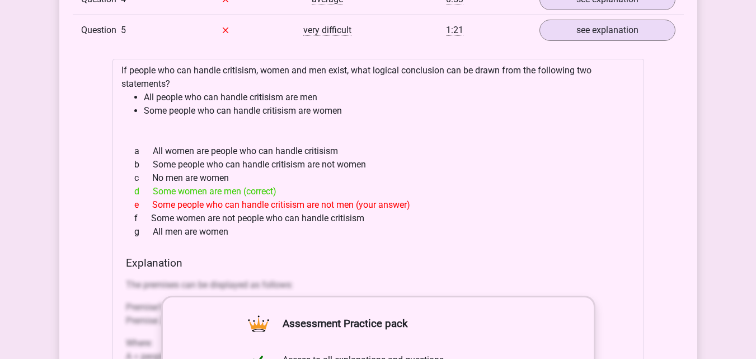
drag, startPoint x: 176, startPoint y: 171, endPoint x: 280, endPoint y: 173, distance: 104.1
click at [262, 185] on div "d Some women are men (correct)" at bounding box center [378, 191] width 505 height 13
click at [284, 185] on div "d Some women are men (correct)" at bounding box center [378, 191] width 505 height 13
drag, startPoint x: 158, startPoint y: 180, endPoint x: 297, endPoint y: 179, distance: 138.8
click at [289, 185] on div "d Some women are men (correct)" at bounding box center [378, 191] width 505 height 13
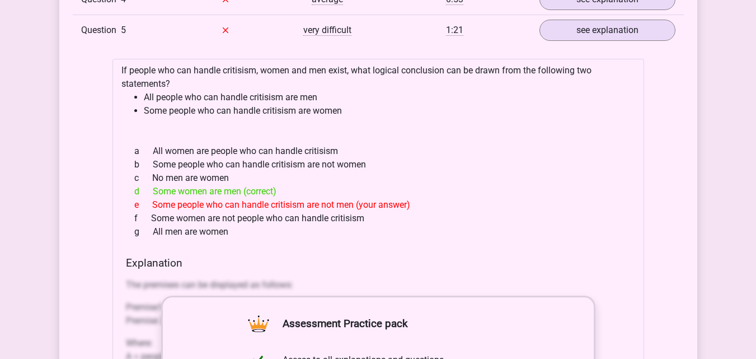
click at [297, 185] on div "d Some women are men (correct)" at bounding box center [378, 191] width 505 height 13
drag, startPoint x: 161, startPoint y: 176, endPoint x: 311, endPoint y: 177, distance: 150.6
click at [311, 185] on div "d Some women are men (correct)" at bounding box center [378, 191] width 505 height 13
click at [341, 212] on div "f Some women are not people who can handle critisism" at bounding box center [378, 218] width 505 height 13
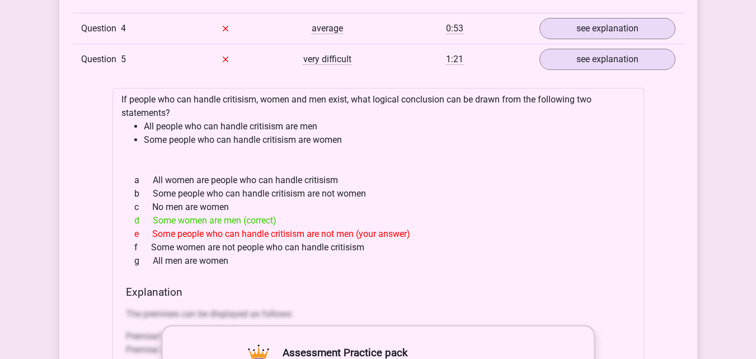
scroll to position [2855, 0]
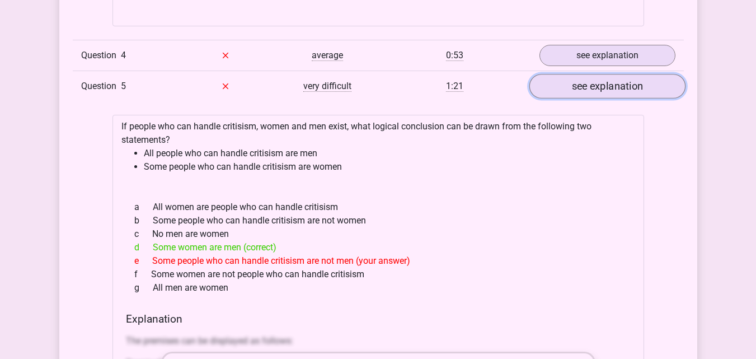
click at [583, 74] on link "see explanation" at bounding box center [607, 86] width 156 height 25
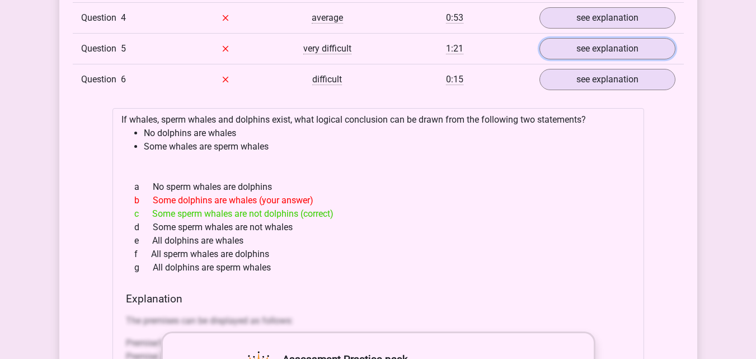
scroll to position [2911, 0]
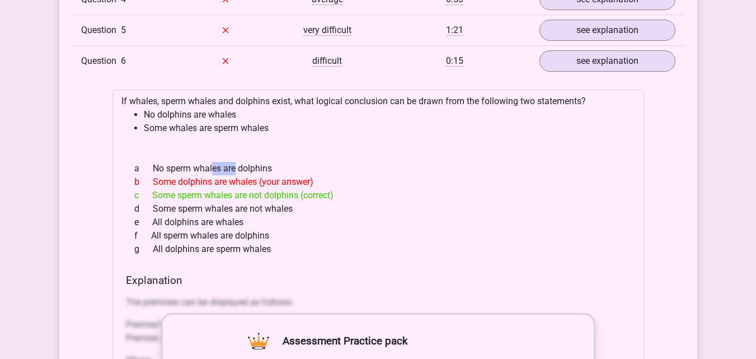
drag, startPoint x: 152, startPoint y: 151, endPoint x: 194, endPoint y: 177, distance: 49.8
click at [185, 162] on div "a No sperm whales are dolphins b Some dolphins are whales (your answer) c Some …" at bounding box center [378, 208] width 505 height 103
click at [195, 189] on div "c Some sperm whales are not dolphins (correct)" at bounding box center [378, 195] width 505 height 13
drag, startPoint x: 250, startPoint y: 172, endPoint x: 307, endPoint y: 172, distance: 57.7
click at [305, 172] on div "a No sperm whales are dolphins b Some dolphins are whales (your answer) c Some …" at bounding box center [378, 208] width 505 height 103
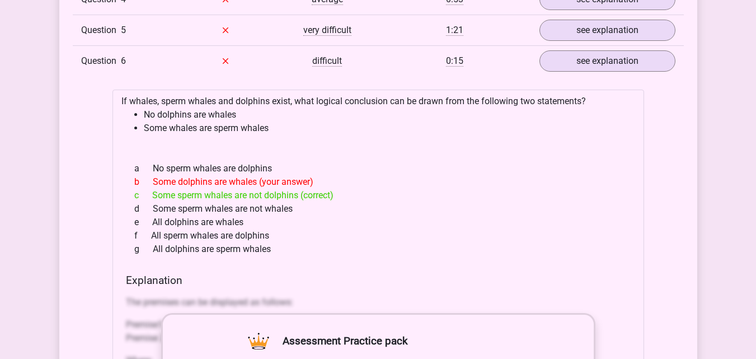
click at [332, 189] on div "c Some sperm whales are not dolphins (correct)" at bounding box center [378, 195] width 505 height 13
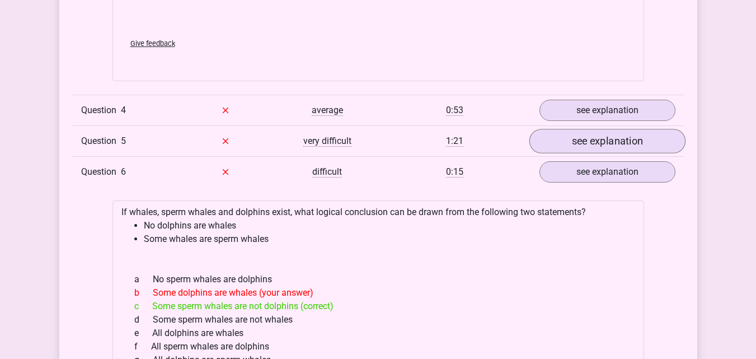
scroll to position [2799, 0]
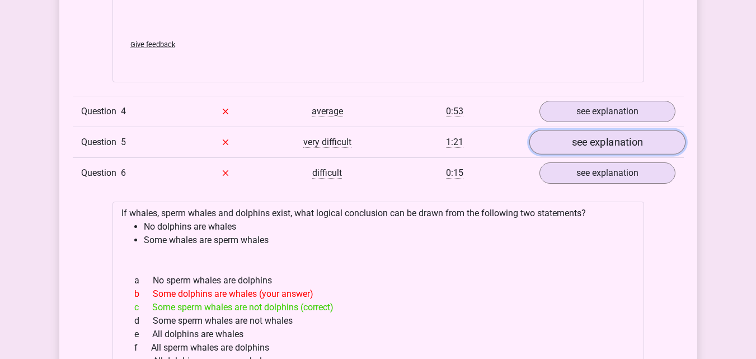
click at [605, 134] on link "see explanation" at bounding box center [607, 142] width 156 height 25
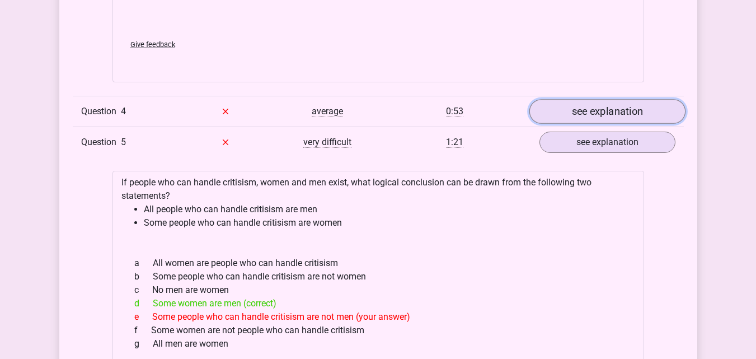
click at [609, 99] on link "see explanation" at bounding box center [607, 111] width 156 height 25
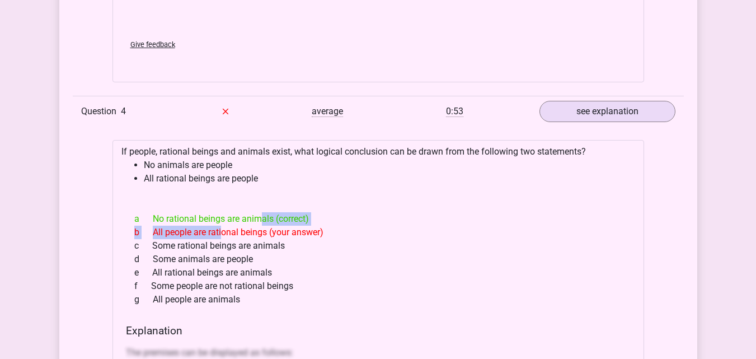
drag, startPoint x: 173, startPoint y: 213, endPoint x: 217, endPoint y: 209, distance: 44.4
click at [212, 208] on div "a No rational beings are animals (correct) b All people are rational beings (yo…" at bounding box center [378, 259] width 505 height 103
drag, startPoint x: 227, startPoint y: 216, endPoint x: 213, endPoint y: 228, distance: 19.1
click at [228, 226] on div "b All people are rational beings (your answer)" at bounding box center [378, 232] width 505 height 13
click at [232, 212] on div "a No rational beings are animals (correct)" at bounding box center [378, 218] width 505 height 13
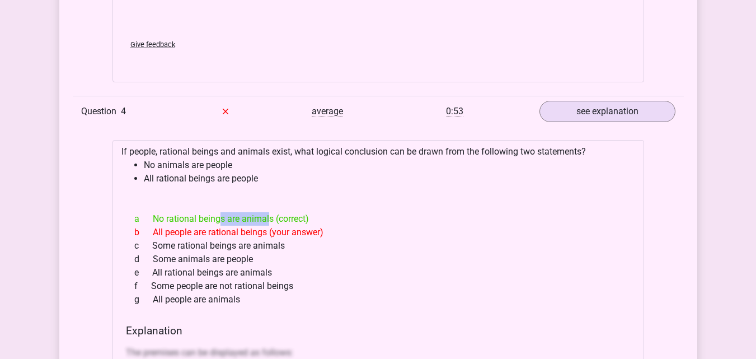
drag, startPoint x: 216, startPoint y: 206, endPoint x: 164, endPoint y: 207, distance: 51.5
click at [167, 212] on div "a No rational beings are animals (correct)" at bounding box center [378, 218] width 505 height 13
drag, startPoint x: 152, startPoint y: 207, endPoint x: 209, endPoint y: 223, distance: 59.4
click at [165, 212] on div "a No rational beings are animals (correct)" at bounding box center [378, 218] width 505 height 13
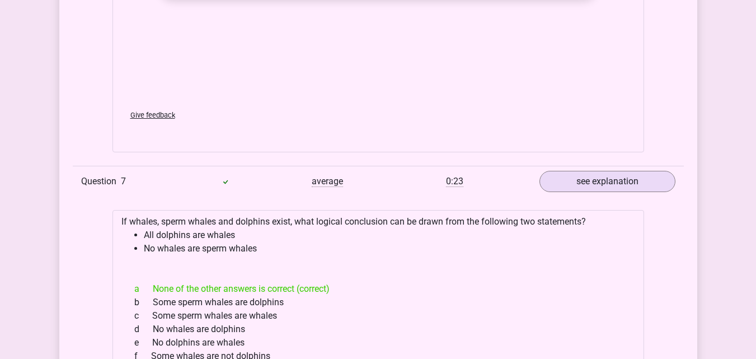
scroll to position [4702, 0]
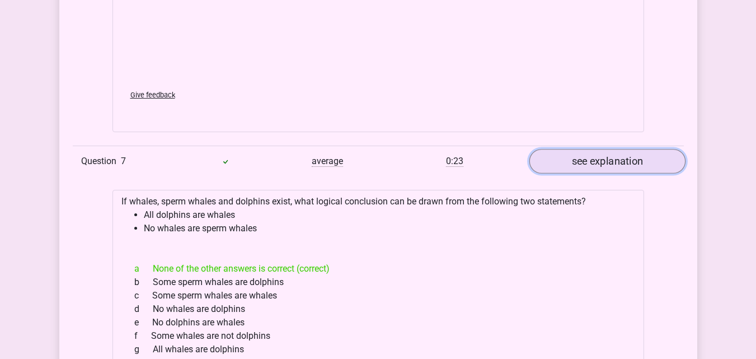
click at [612, 149] on link "see explanation" at bounding box center [607, 161] width 156 height 25
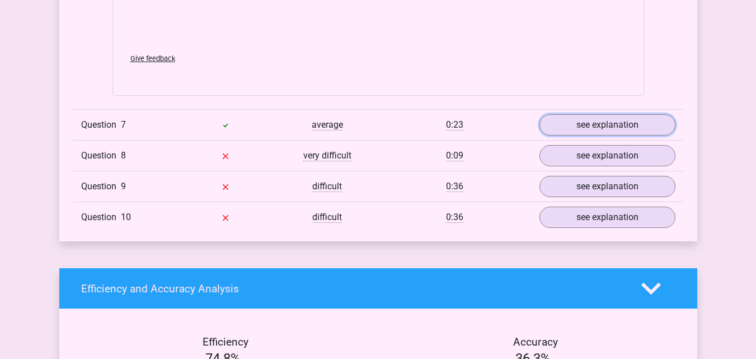
scroll to position [4814, 0]
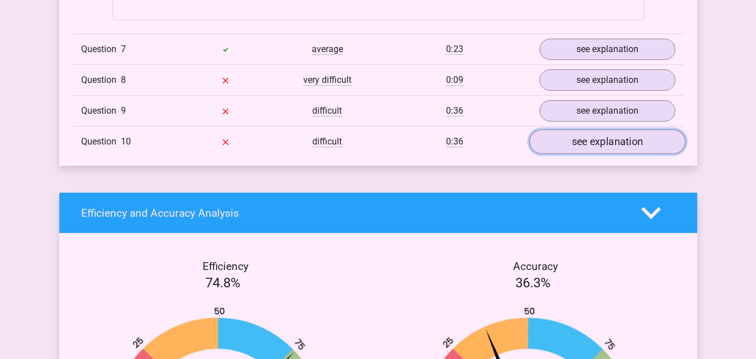
click at [609, 137] on link "see explanation" at bounding box center [607, 141] width 156 height 25
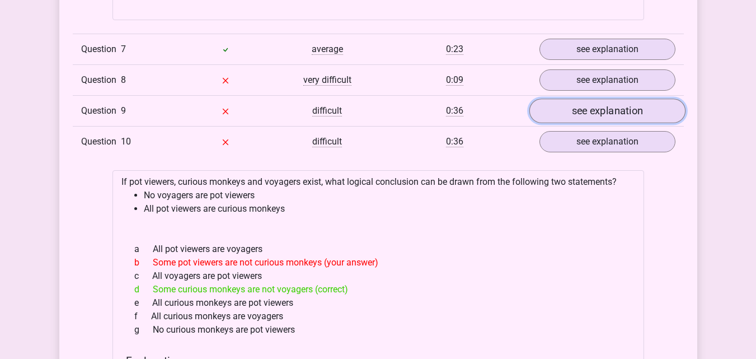
click at [603, 105] on link "see explanation" at bounding box center [607, 111] width 156 height 25
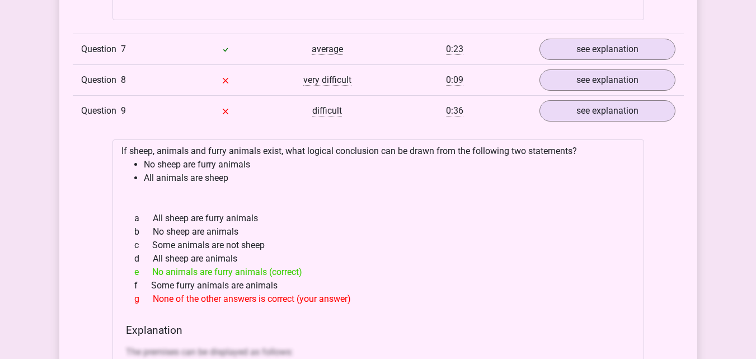
drag, startPoint x: 236, startPoint y: 252, endPoint x: 343, endPoint y: 252, distance: 106.9
click at [343, 265] on div "e No animals are furry animals (correct)" at bounding box center [378, 271] width 505 height 13
click at [191, 265] on div "e No animals are furry animals (correct)" at bounding box center [378, 271] width 505 height 13
drag, startPoint x: 149, startPoint y: 259, endPoint x: 310, endPoint y: 261, distance: 160.1
click at [310, 265] on div "e No animals are furry animals (correct)" at bounding box center [378, 271] width 505 height 13
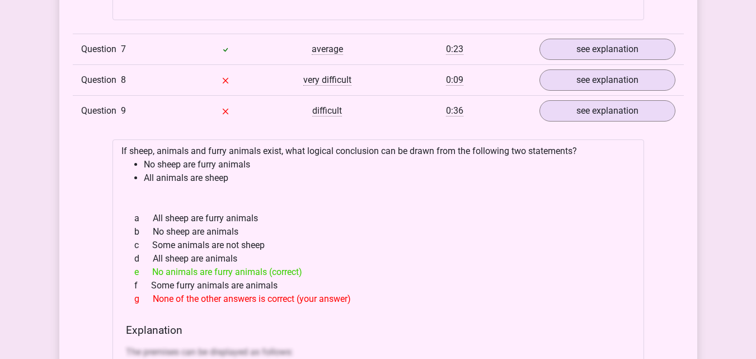
click at [265, 279] on div "f Some furry animals are animals" at bounding box center [378, 285] width 505 height 13
click at [274, 292] on div "g None of the other answers is correct (your answer)" at bounding box center [378, 298] width 505 height 13
click at [271, 265] on div "e No animals are furry animals (correct)" at bounding box center [378, 271] width 505 height 13
drag, startPoint x: 273, startPoint y: 284, endPoint x: 168, endPoint y: 287, distance: 105.3
click at [176, 292] on div "g None of the other answers is correct (your answer)" at bounding box center [378, 298] width 505 height 13
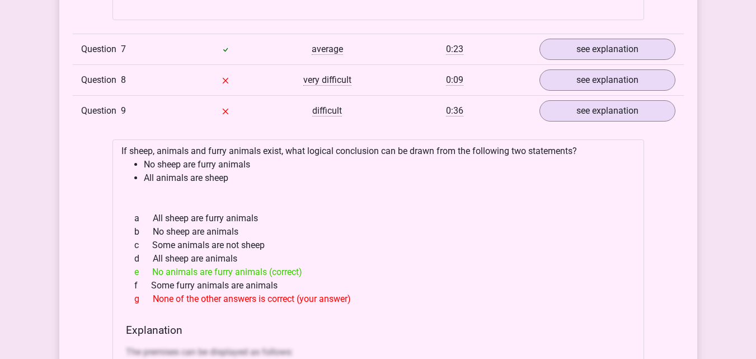
click at [166, 292] on div "g None of the other answers is correct (your answer)" at bounding box center [378, 298] width 505 height 13
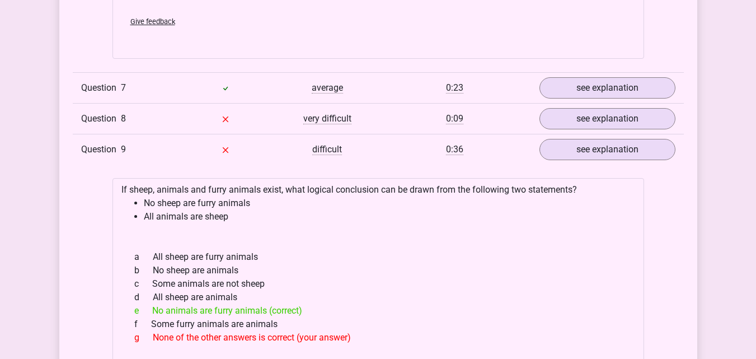
scroll to position [4702, 0]
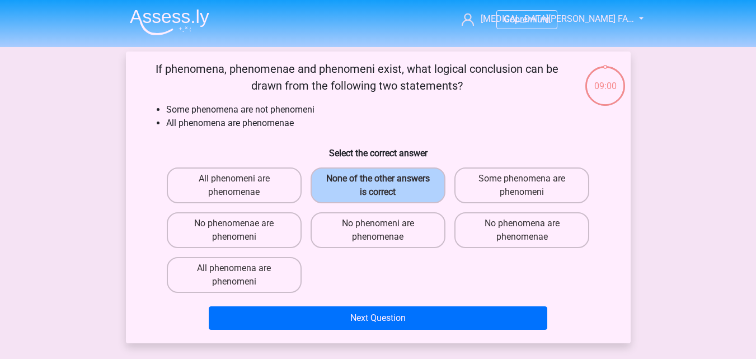
scroll to position [51, 0]
